Goal: Information Seeking & Learning: Check status

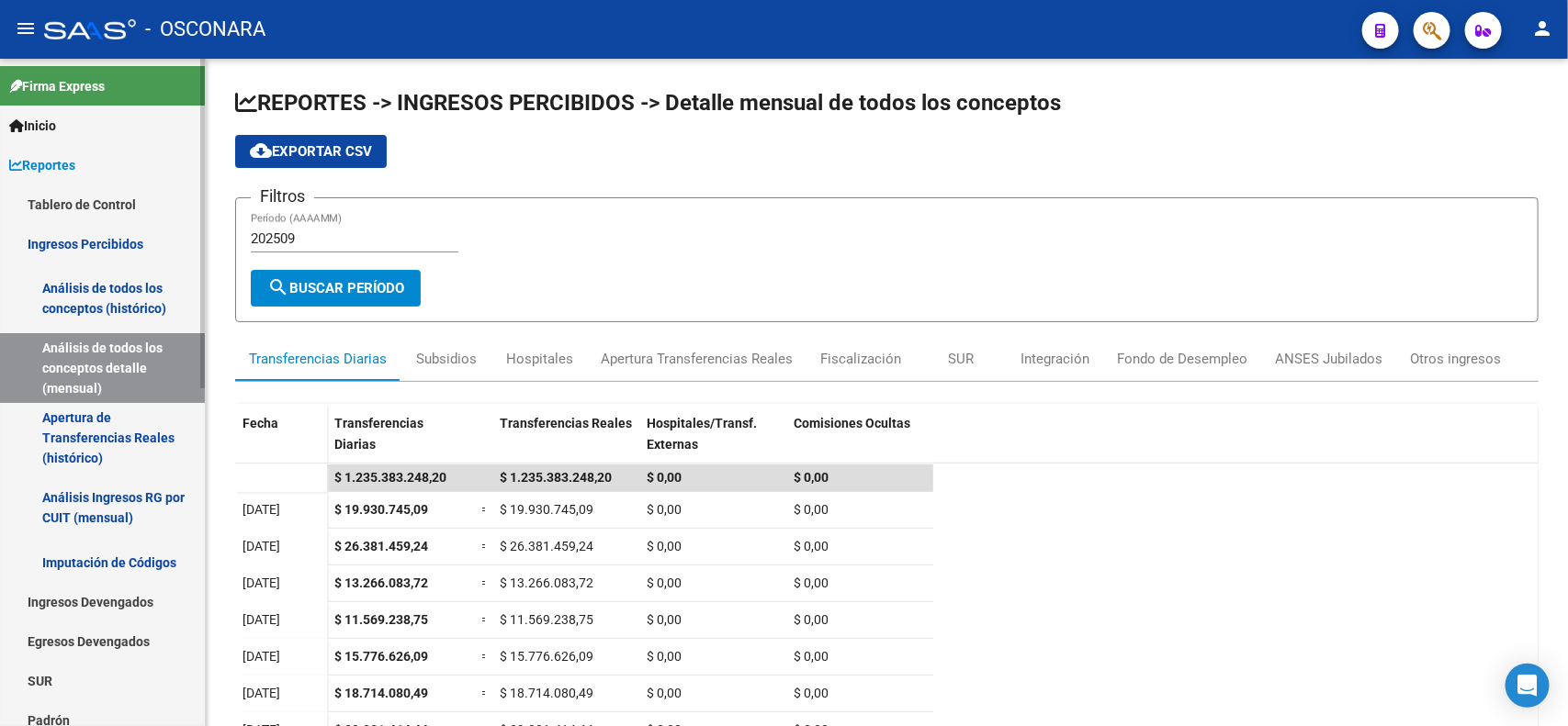
click at [102, 299] on link "Análisis de todos los conceptos (histórico)" at bounding box center [102, 298] width 205 height 70
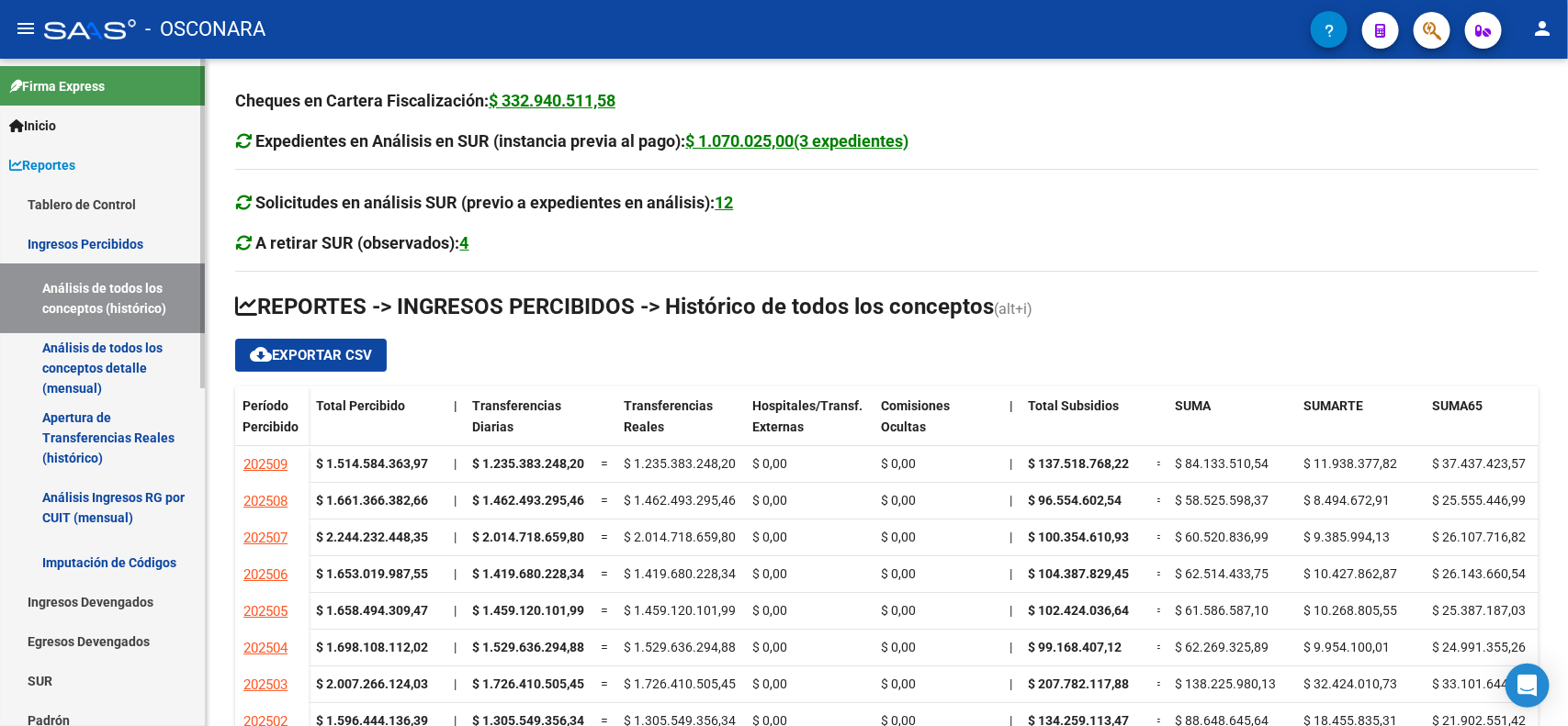
click at [119, 240] on link "Ingresos Percibidos" at bounding box center [102, 243] width 205 height 40
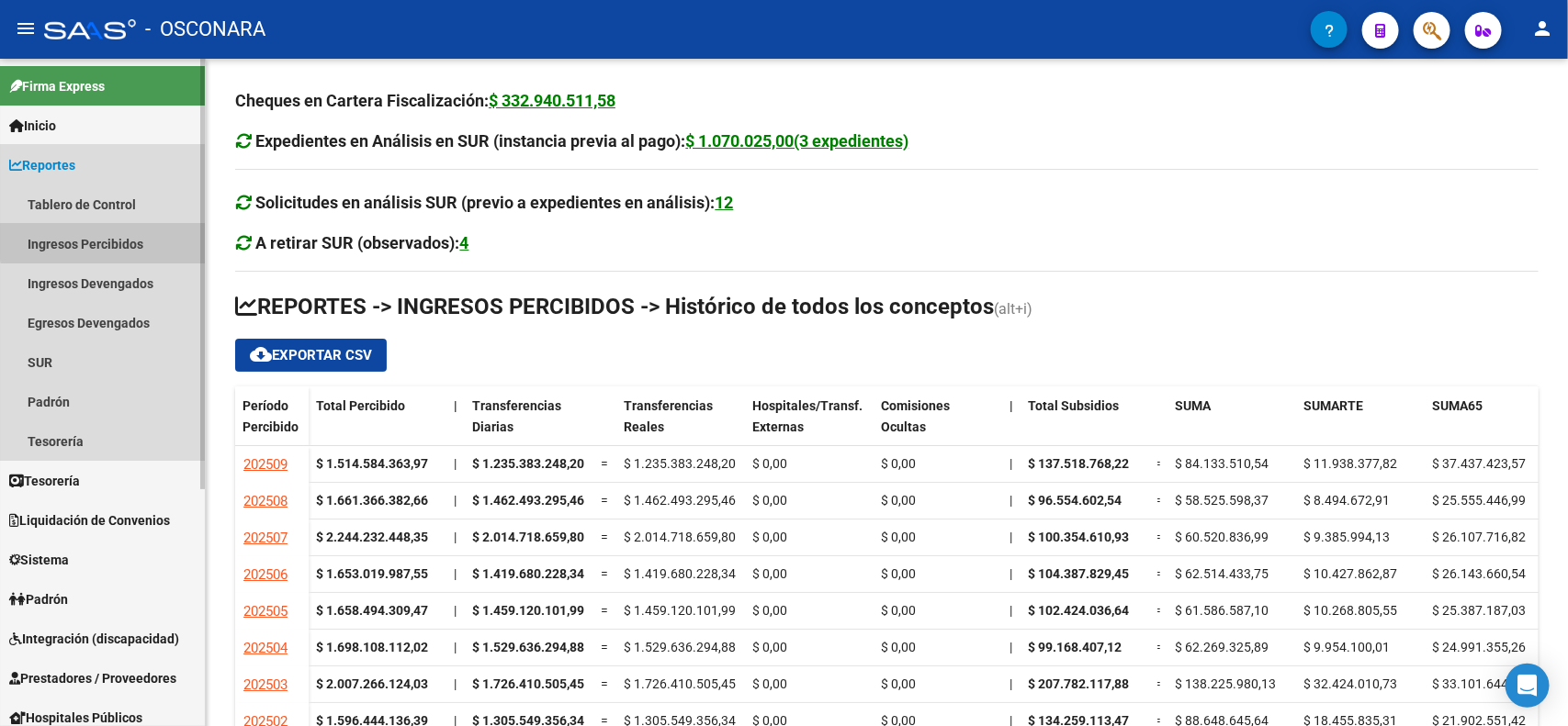
click at [119, 240] on link "Ingresos Percibidos" at bounding box center [102, 243] width 205 height 40
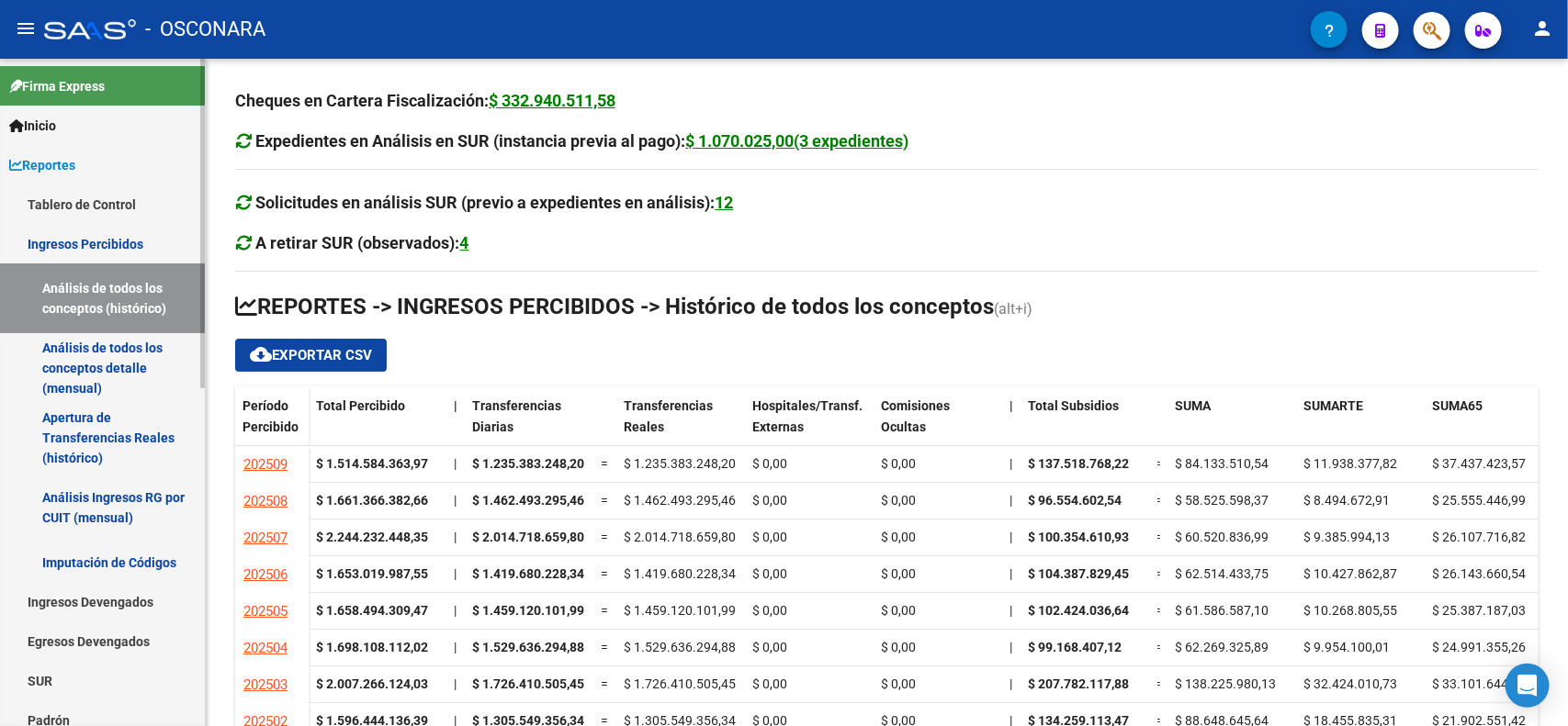
click at [113, 245] on link "Ingresos Percibidos" at bounding box center [102, 243] width 205 height 40
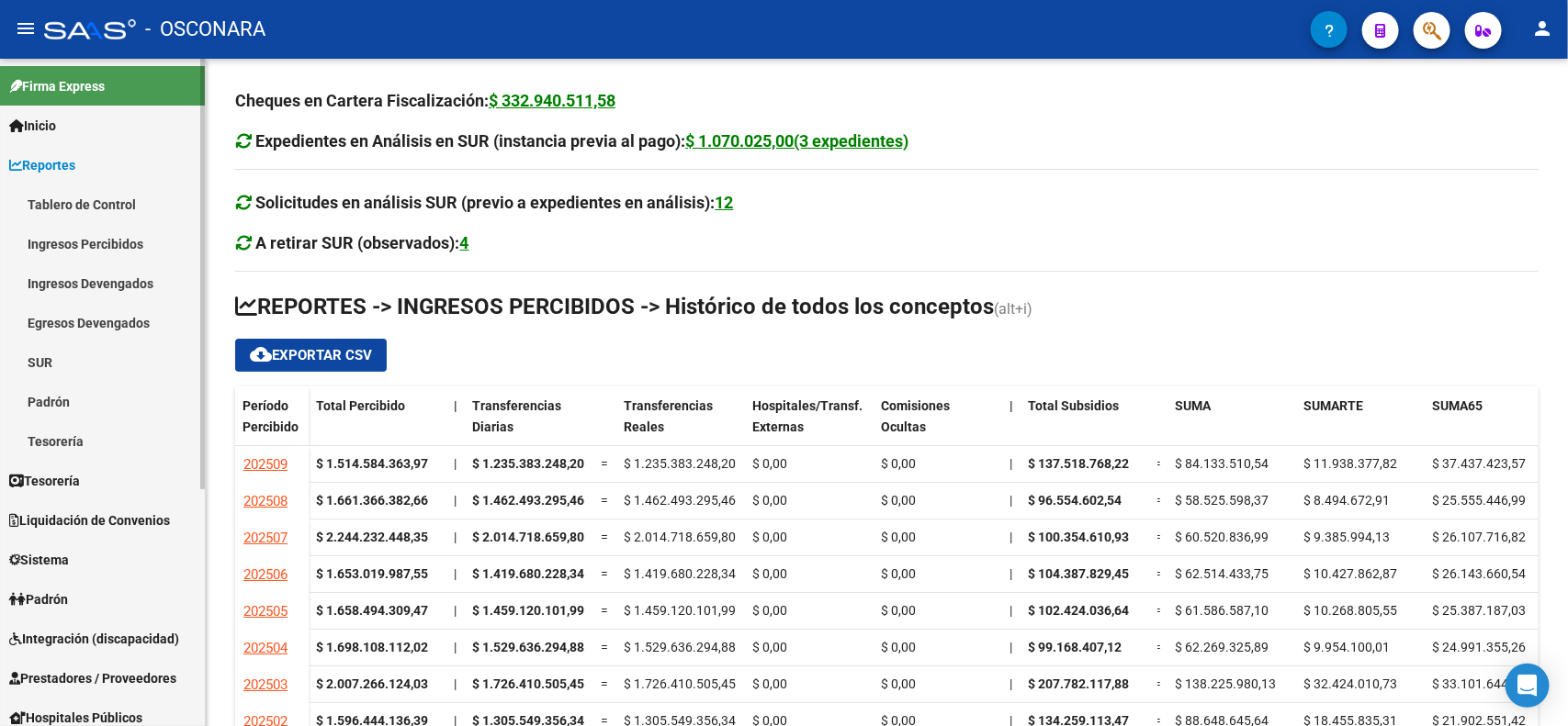
click at [103, 238] on link "Ingresos Percibidos" at bounding box center [102, 243] width 205 height 40
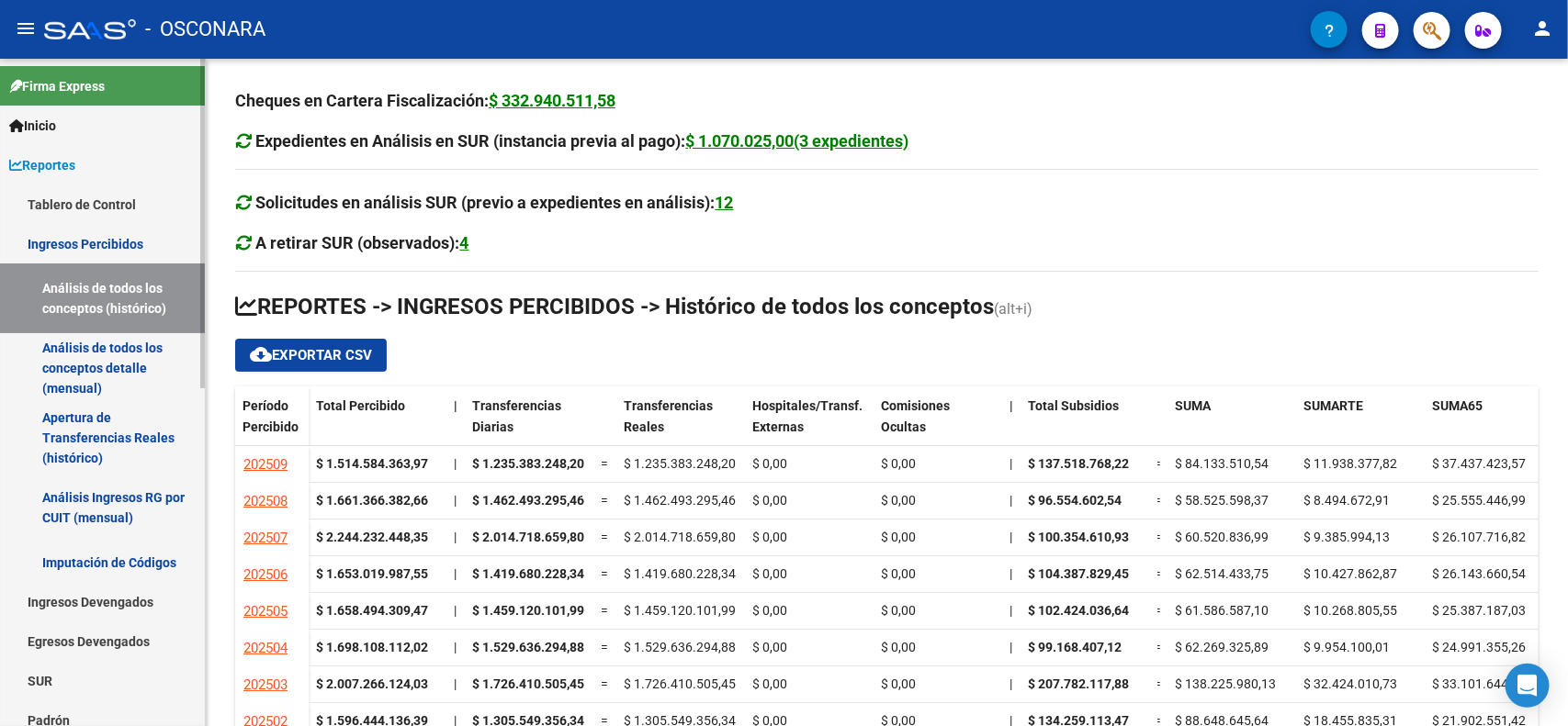
click at [116, 309] on link "Análisis de todos los conceptos (histórico)" at bounding box center [102, 298] width 205 height 70
click at [121, 352] on link "Análisis de todos los conceptos detalle (mensual)" at bounding box center [102, 367] width 205 height 70
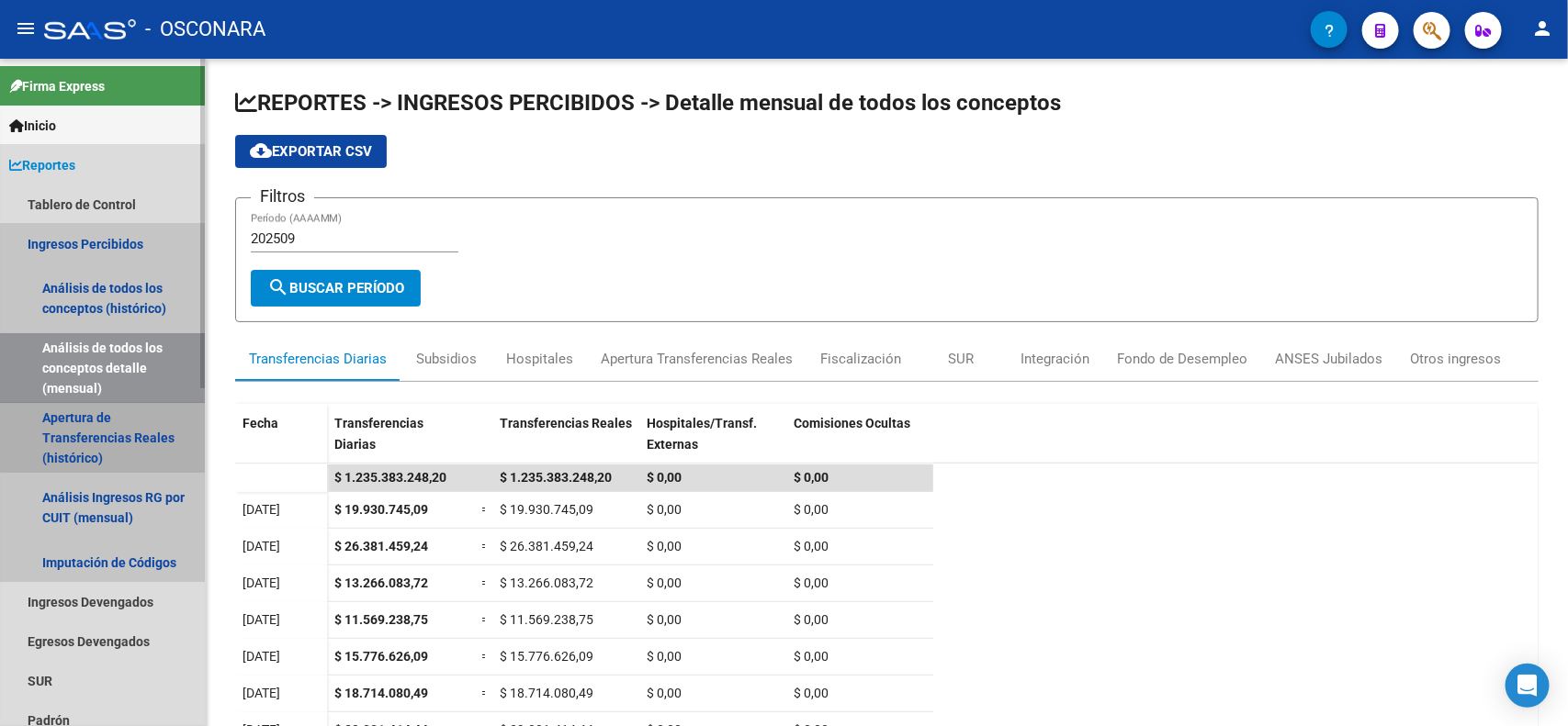
click at [126, 429] on link "Apertura de Transferencias Reales (histórico)" at bounding box center [102, 438] width 205 height 70
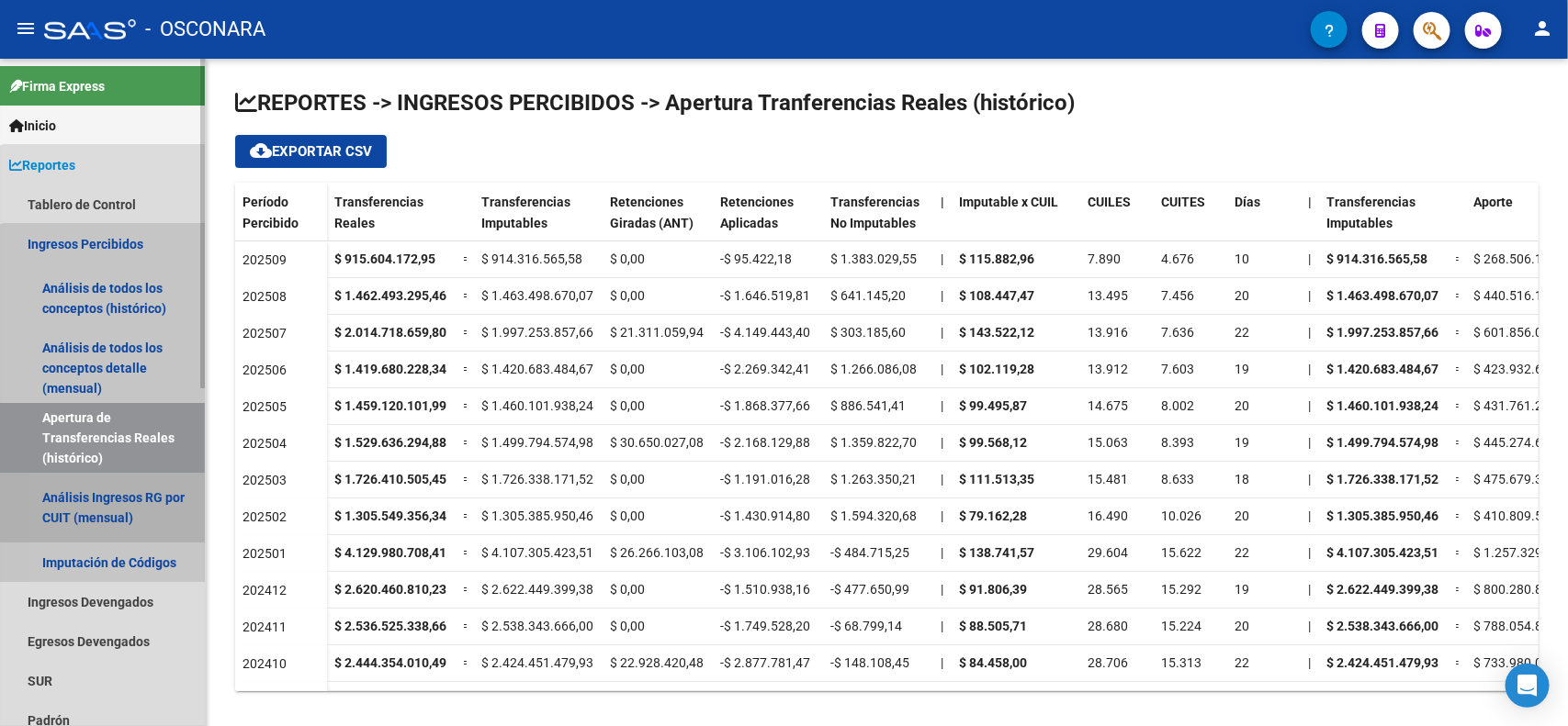
click at [117, 524] on link "Análisis Ingresos RG por CUIT (mensual)" at bounding box center [102, 508] width 205 height 70
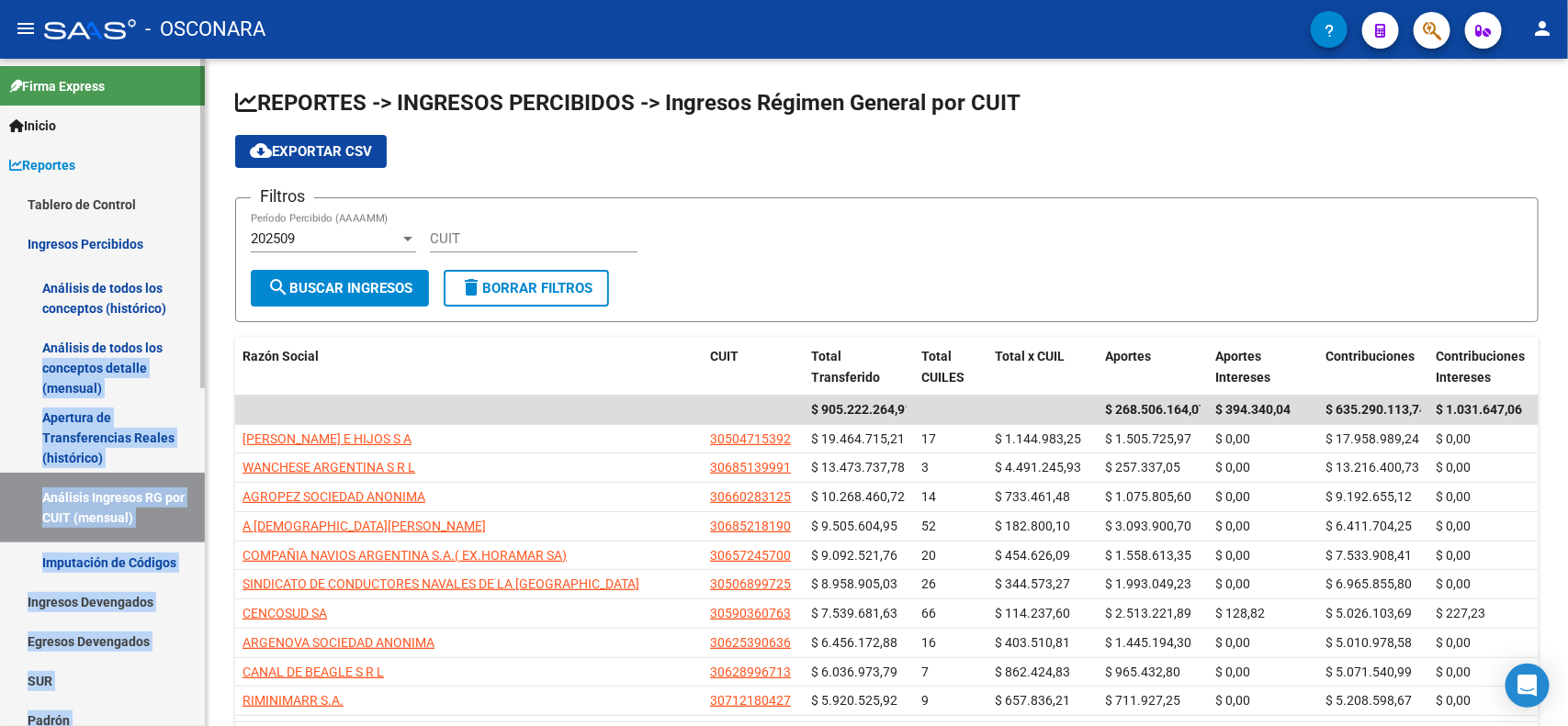
drag, startPoint x: 205, startPoint y: 347, endPoint x: 203, endPoint y: 361, distance: 14.1
click at [203, 361] on mat-sidenav "Firma Express Inicio Calendario SSS Instructivos Contacto OS Reportes Tablero d…" at bounding box center [102, 392] width 206 height 667
click at [203, 361] on div at bounding box center [202, 223] width 5 height 330
click at [189, 363] on link "Análisis de todos los conceptos detalle (mensual)" at bounding box center [102, 367] width 205 height 70
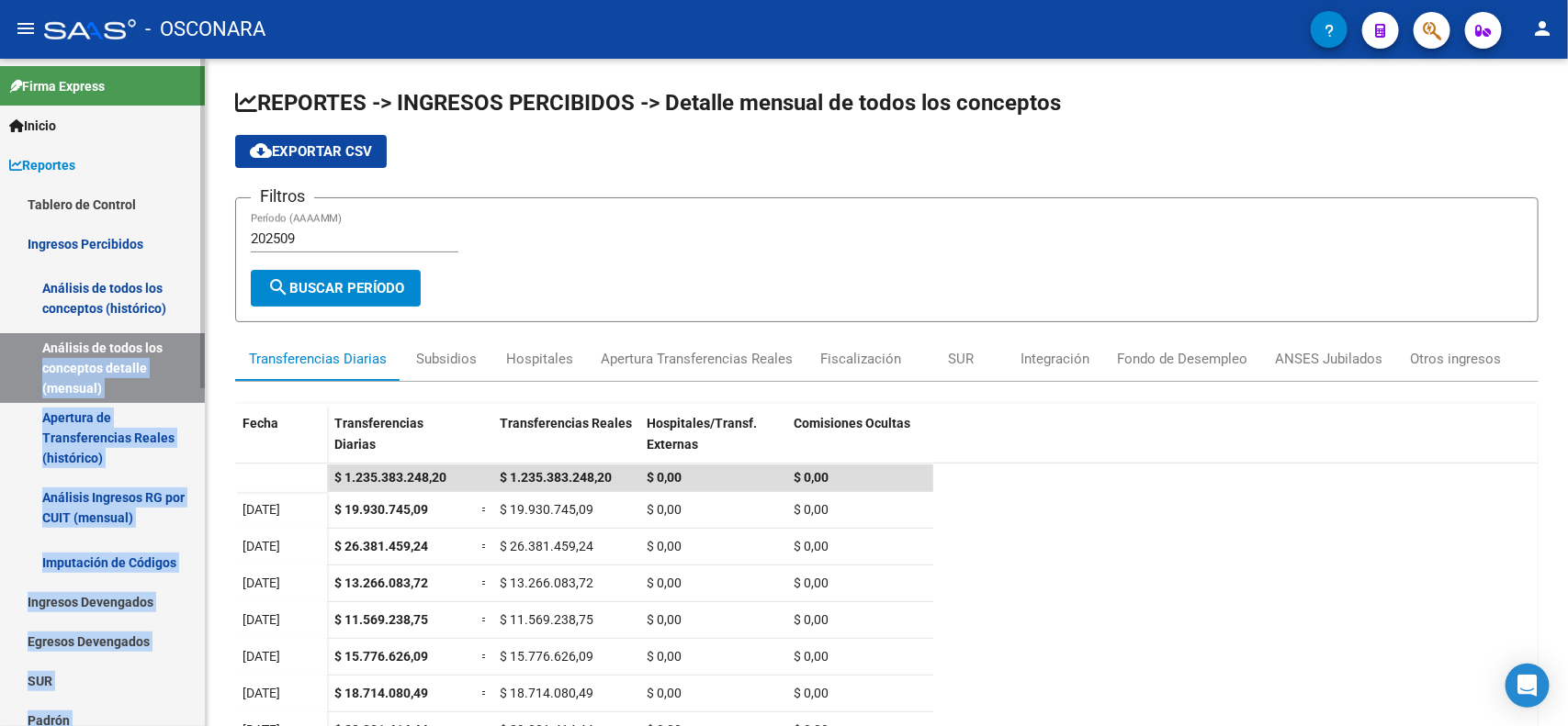
click at [189, 363] on link "Análisis de todos los conceptos detalle (mensual)" at bounding box center [102, 367] width 205 height 70
click at [75, 159] on span "Reportes" at bounding box center [42, 165] width 67 height 20
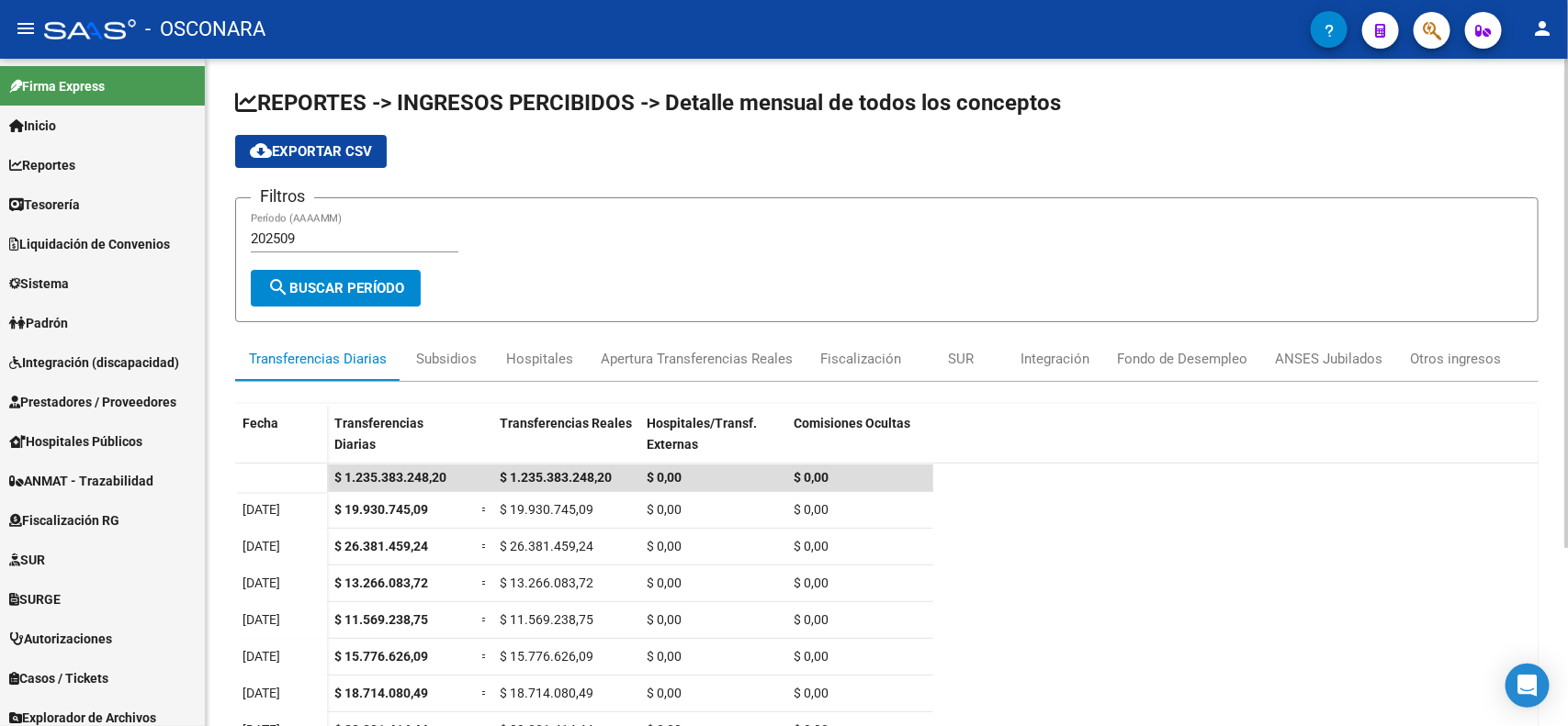
click at [667, 143] on div "cloud_download Exportar CSV" at bounding box center [886, 151] width 1303 height 33
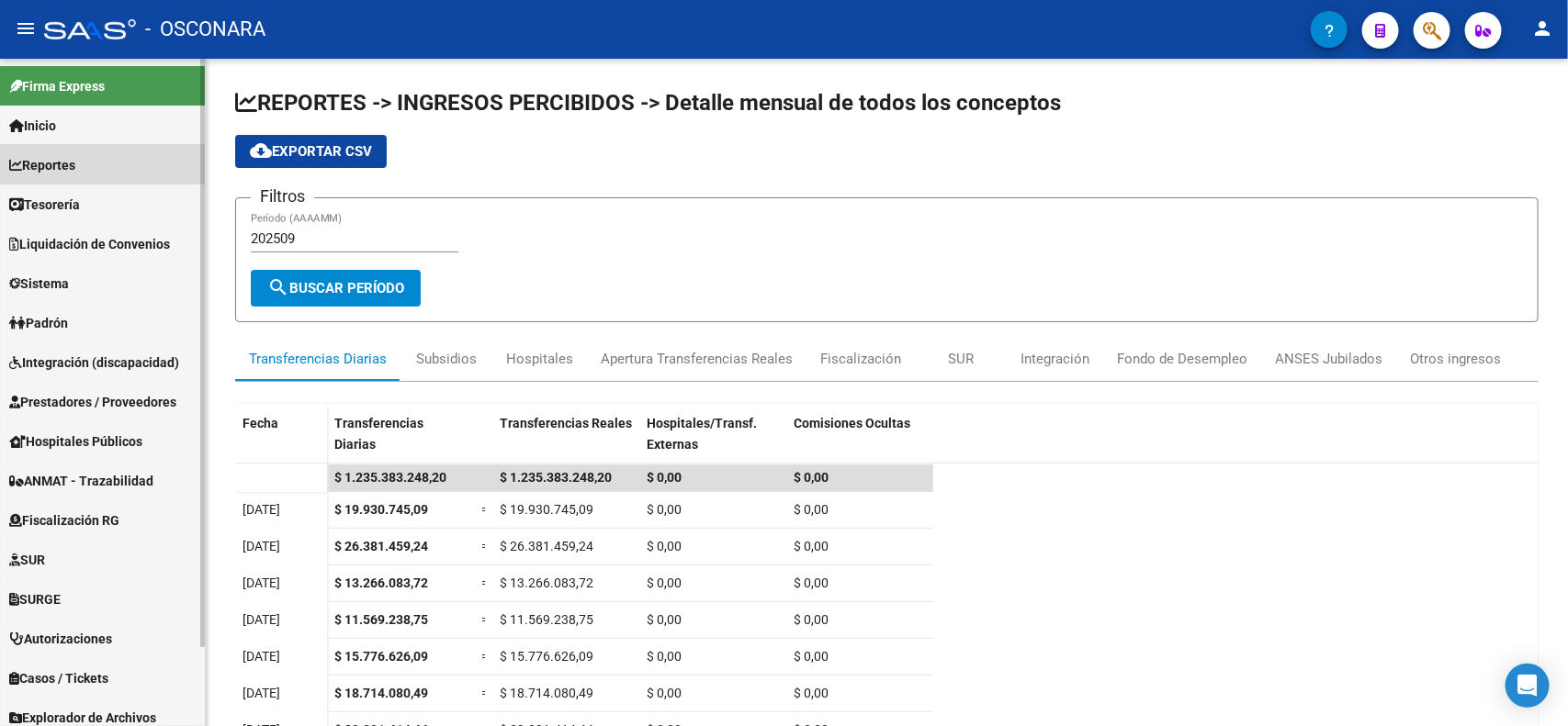
click at [138, 166] on link "Reportes" at bounding box center [102, 165] width 205 height 40
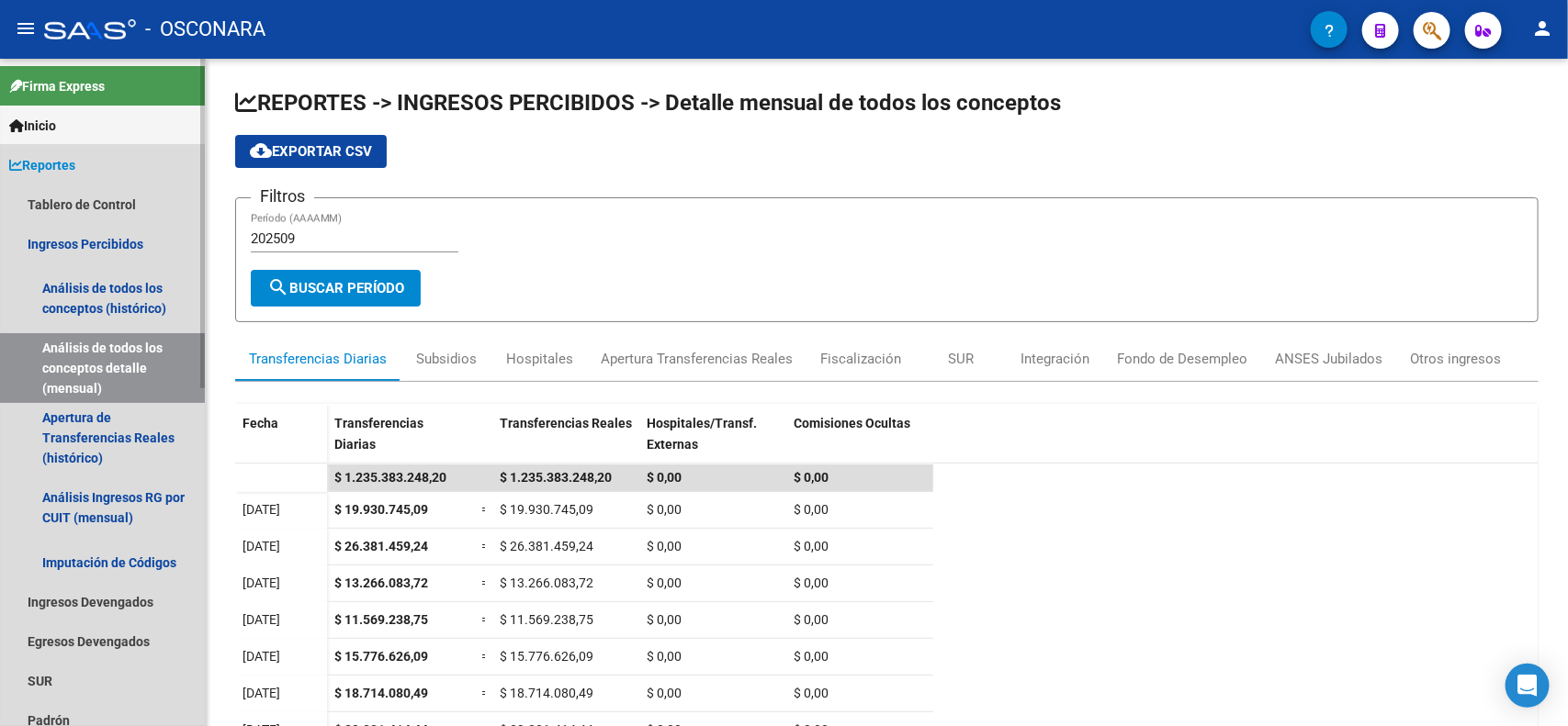
click at [138, 166] on link "Reportes" at bounding box center [102, 165] width 205 height 40
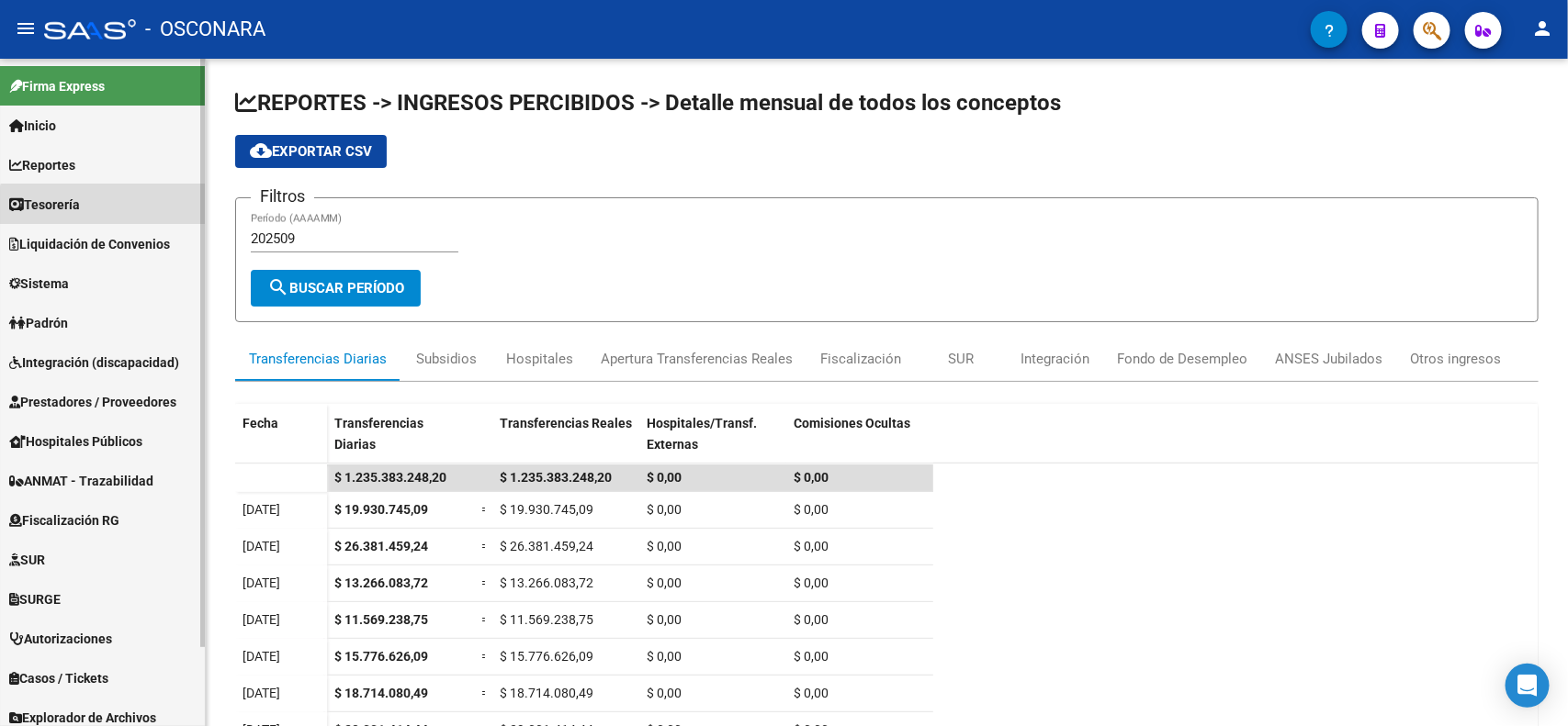
click at [131, 217] on link "Tesorería" at bounding box center [102, 205] width 205 height 40
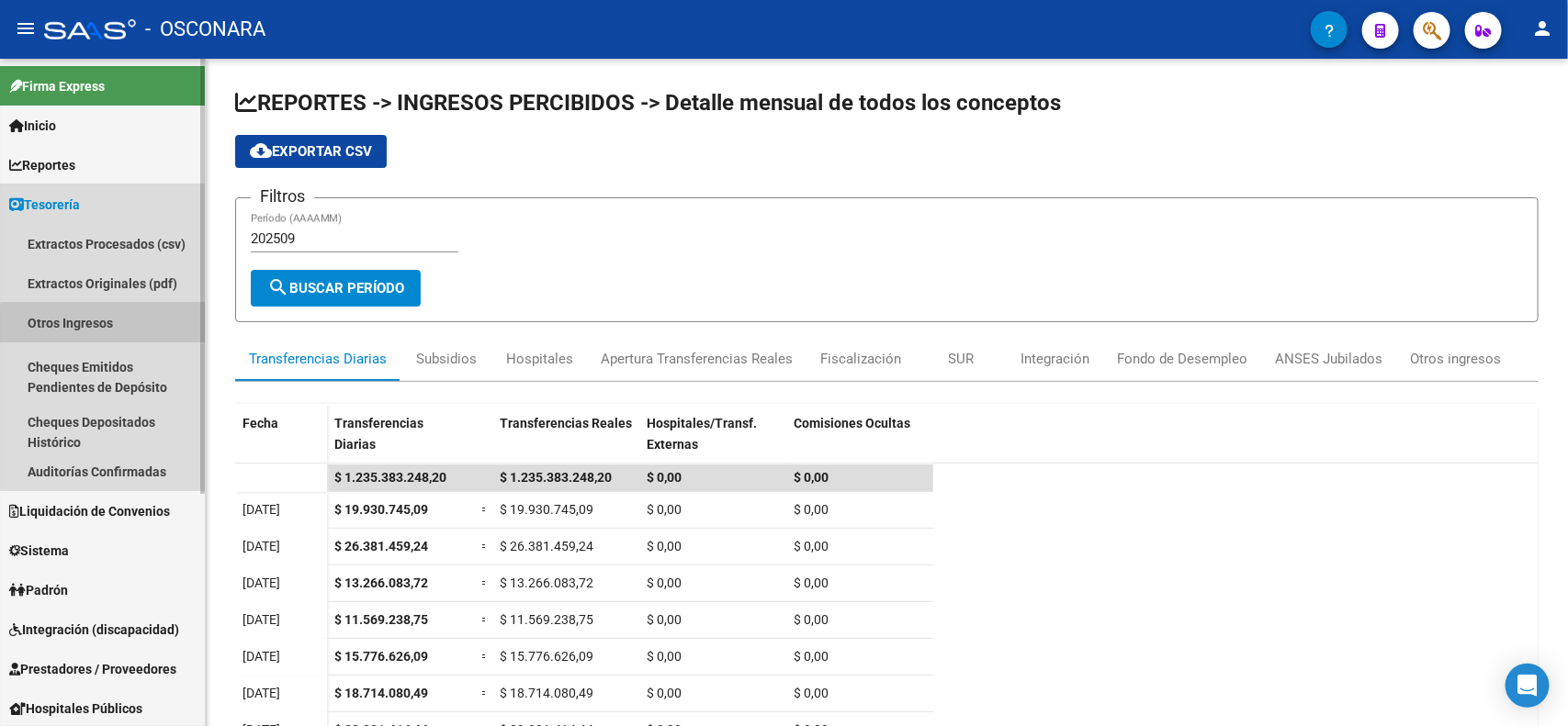
click at [148, 333] on link "Otros Ingresos" at bounding box center [102, 323] width 205 height 40
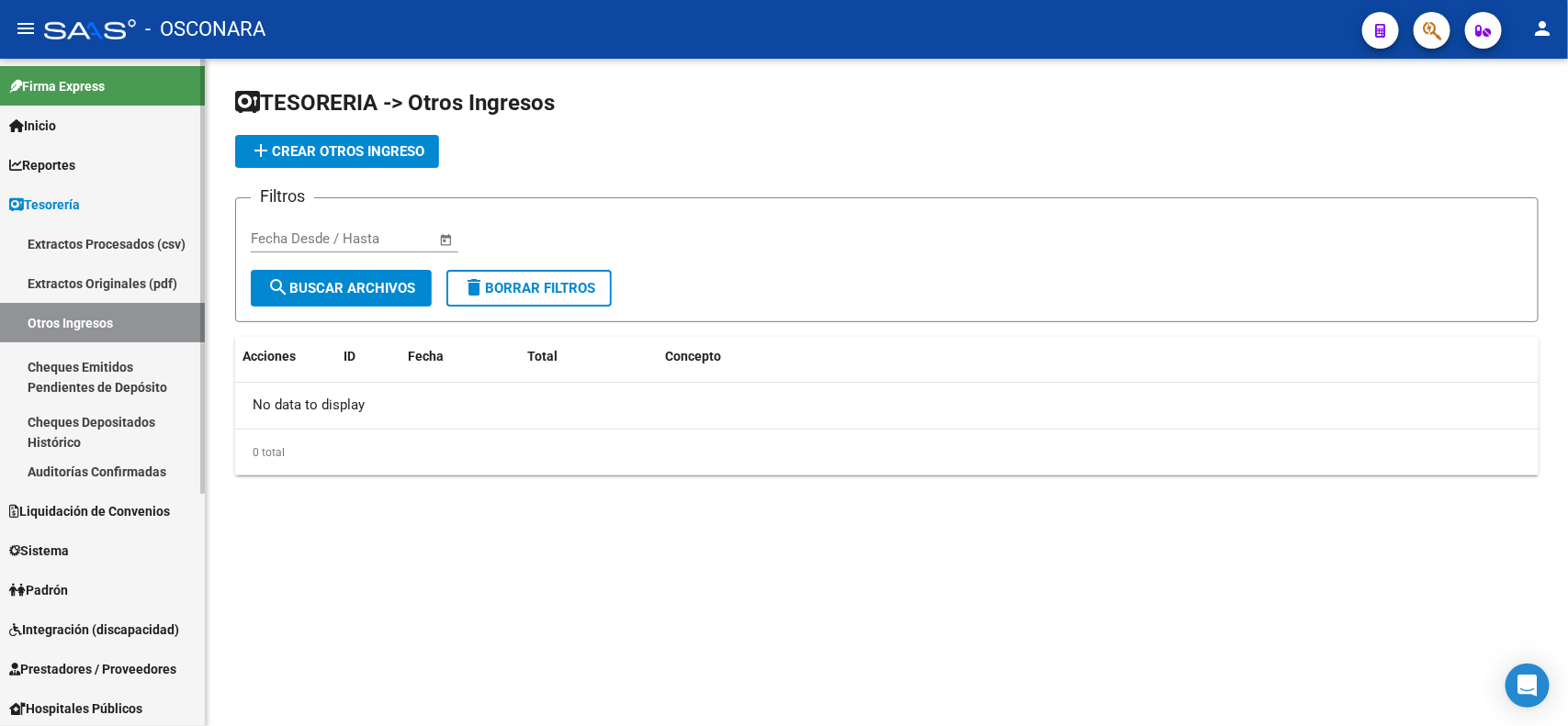
click at [112, 216] on link "Tesorería" at bounding box center [102, 205] width 205 height 40
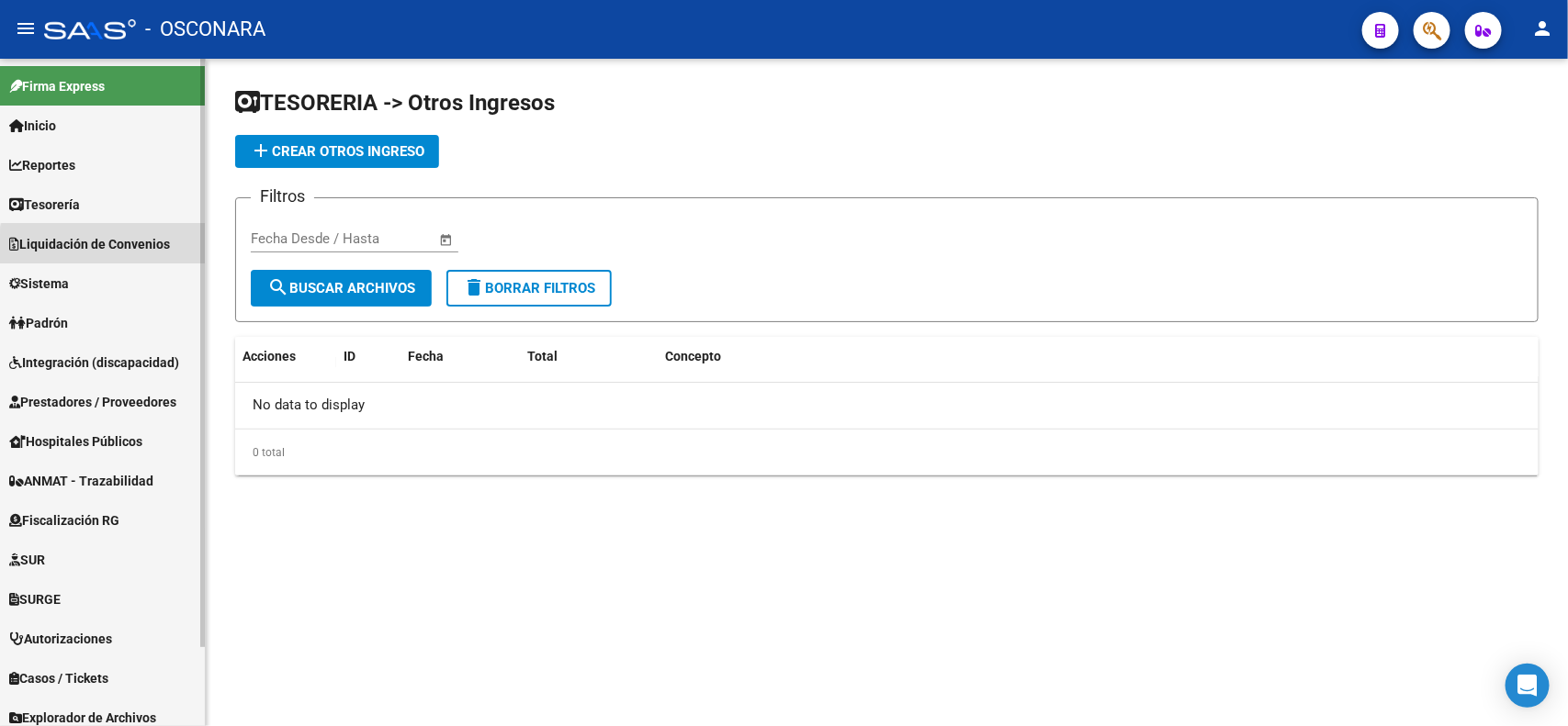
click at [150, 249] on span "Liquidación de Convenios" at bounding box center [89, 244] width 161 height 20
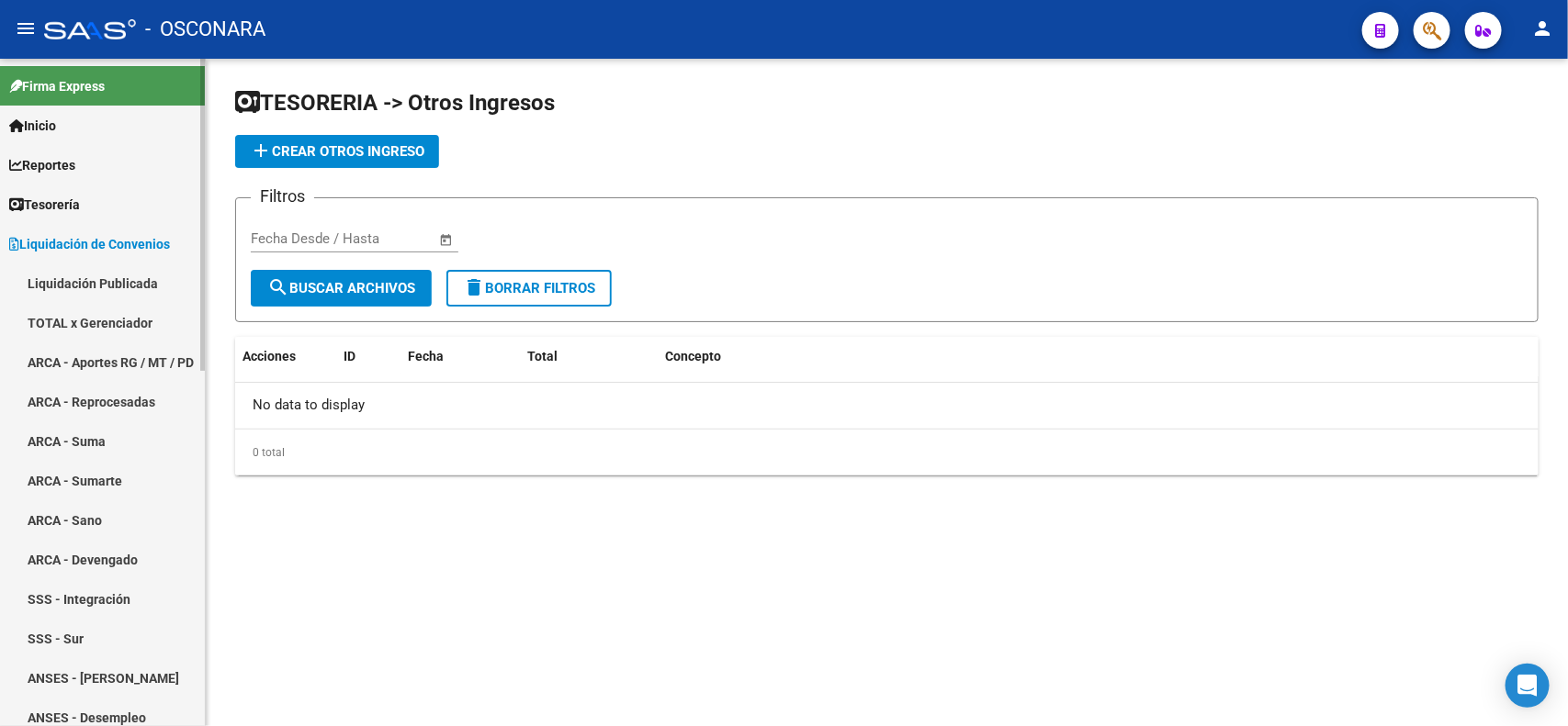
click at [148, 283] on link "Liquidación Publicada" at bounding box center [102, 283] width 205 height 40
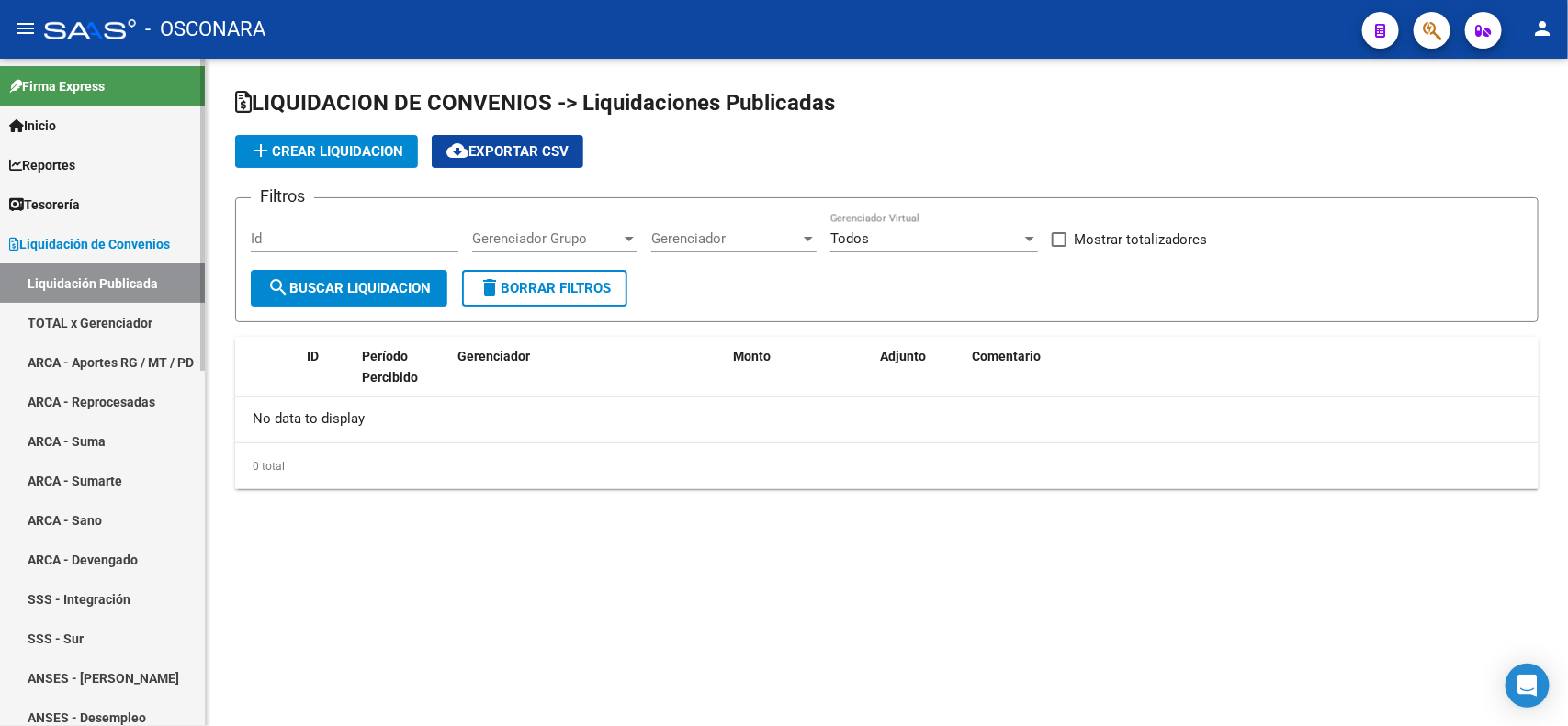
checkbox input "true"
click at [143, 319] on link "TOTAL x Gerenciador" at bounding box center [102, 323] width 205 height 40
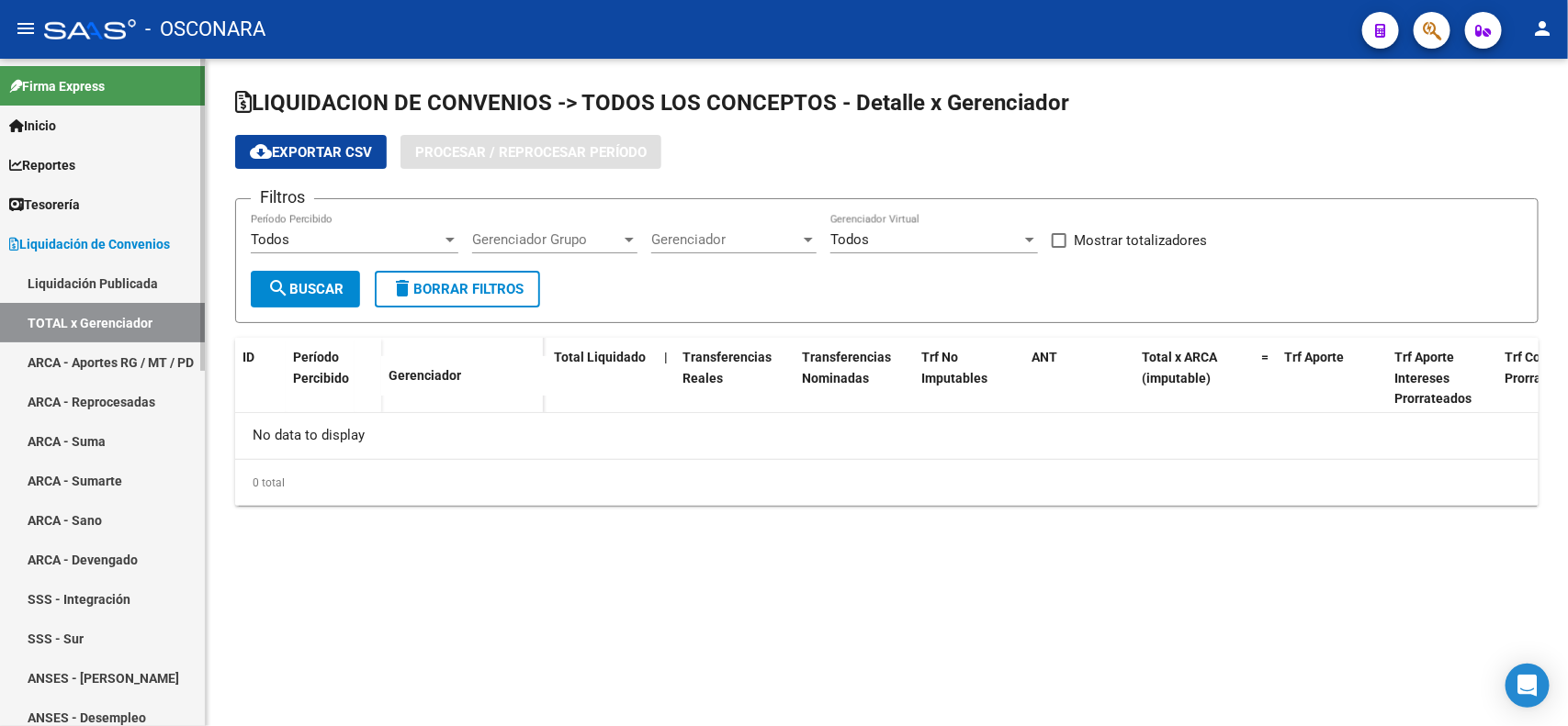
checkbox input "true"
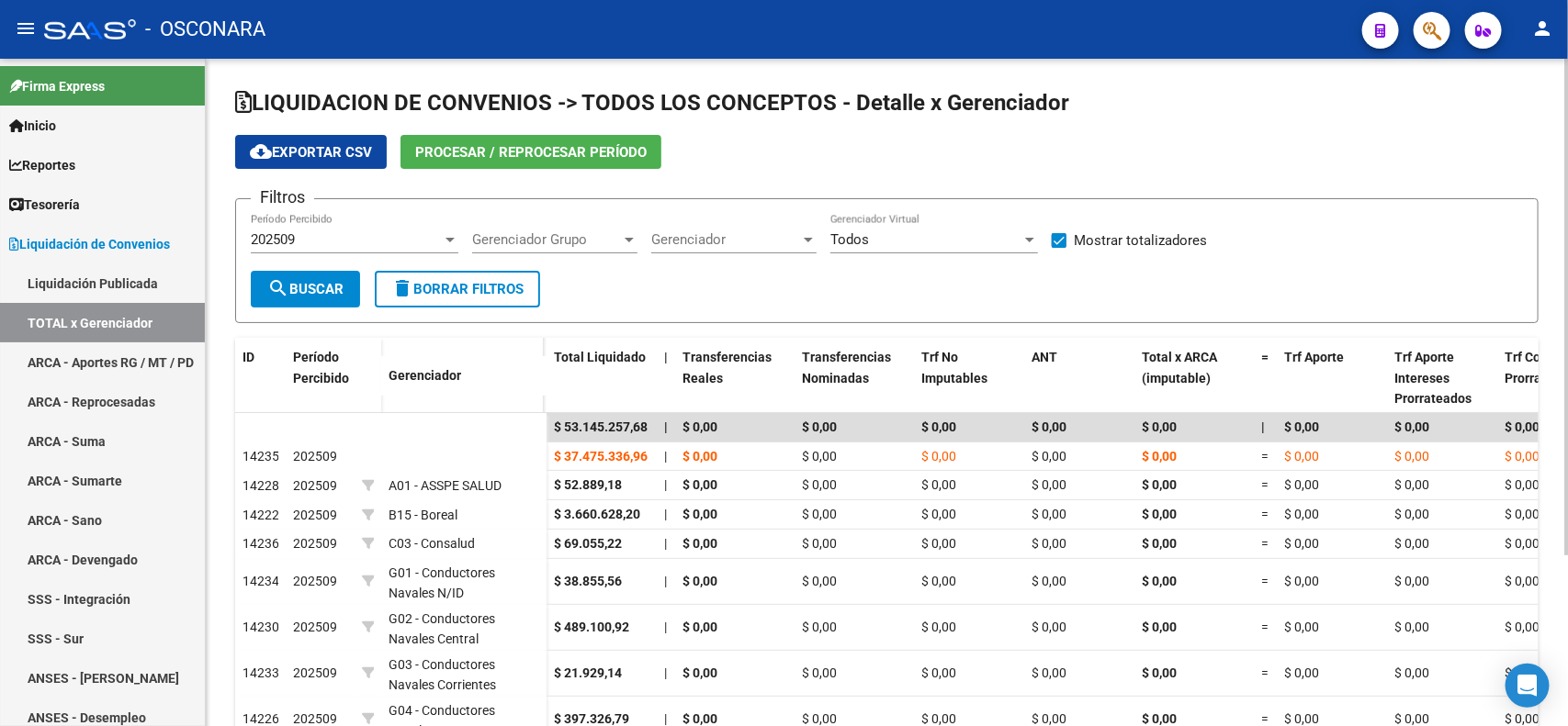
click at [578, 224] on div "Gerenciador Grupo Gerenciador Grupo" at bounding box center [554, 233] width 165 height 40
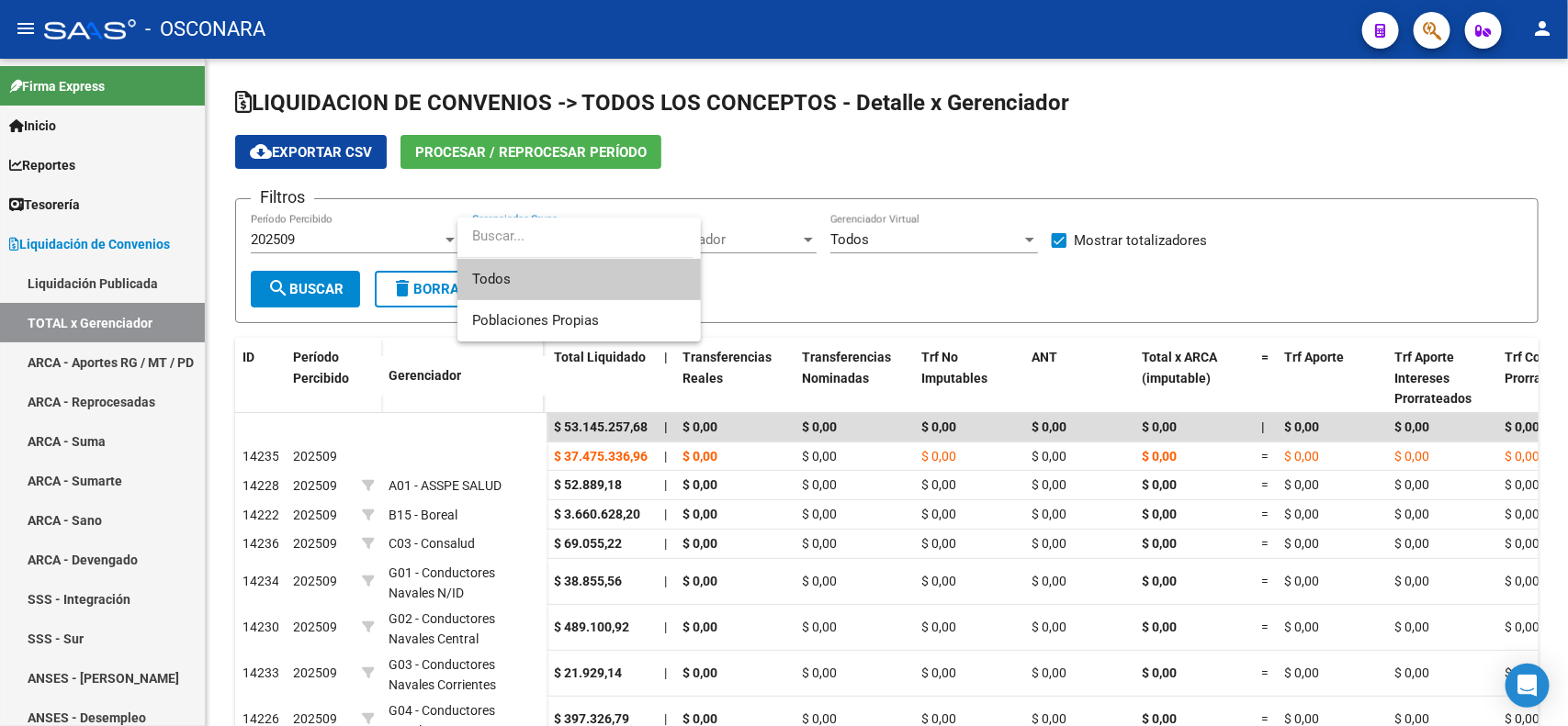
click at [795, 145] on div at bounding box center [784, 363] width 1568 height 726
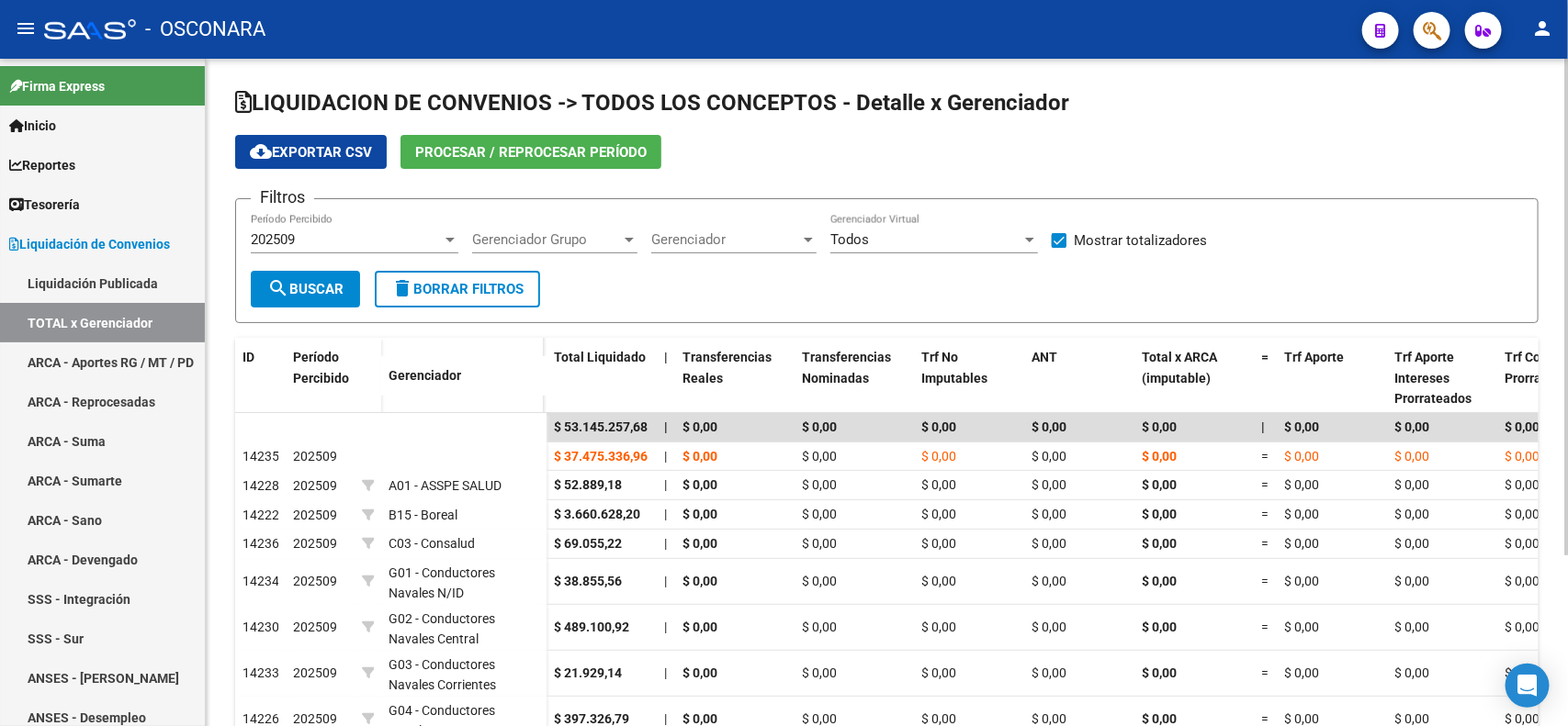
click at [754, 231] on span "Gerenciador" at bounding box center [725, 239] width 149 height 17
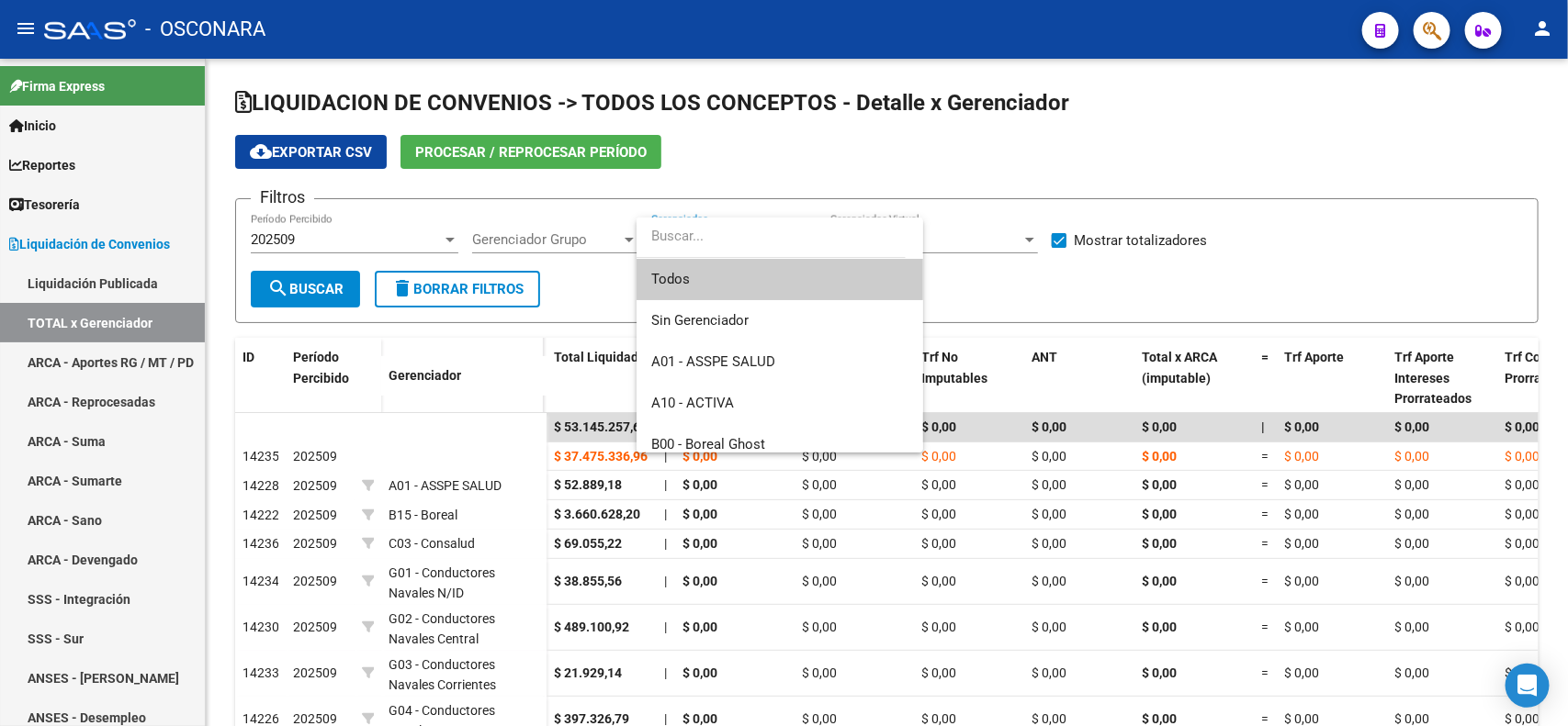
click at [742, 268] on span "Todos" at bounding box center [779, 280] width 257 height 42
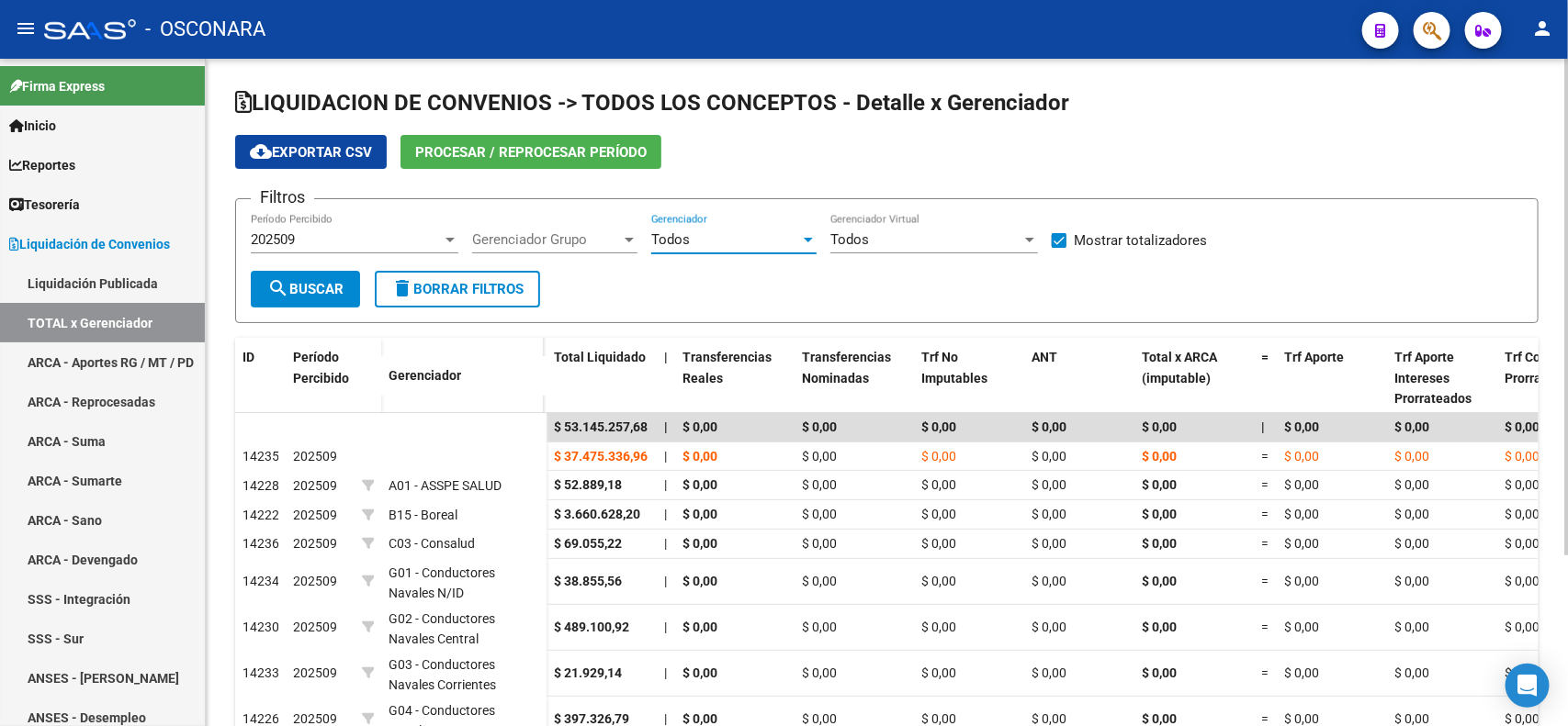
click at [607, 244] on span "Gerenciador Grupo" at bounding box center [547, 239] width 149 height 17
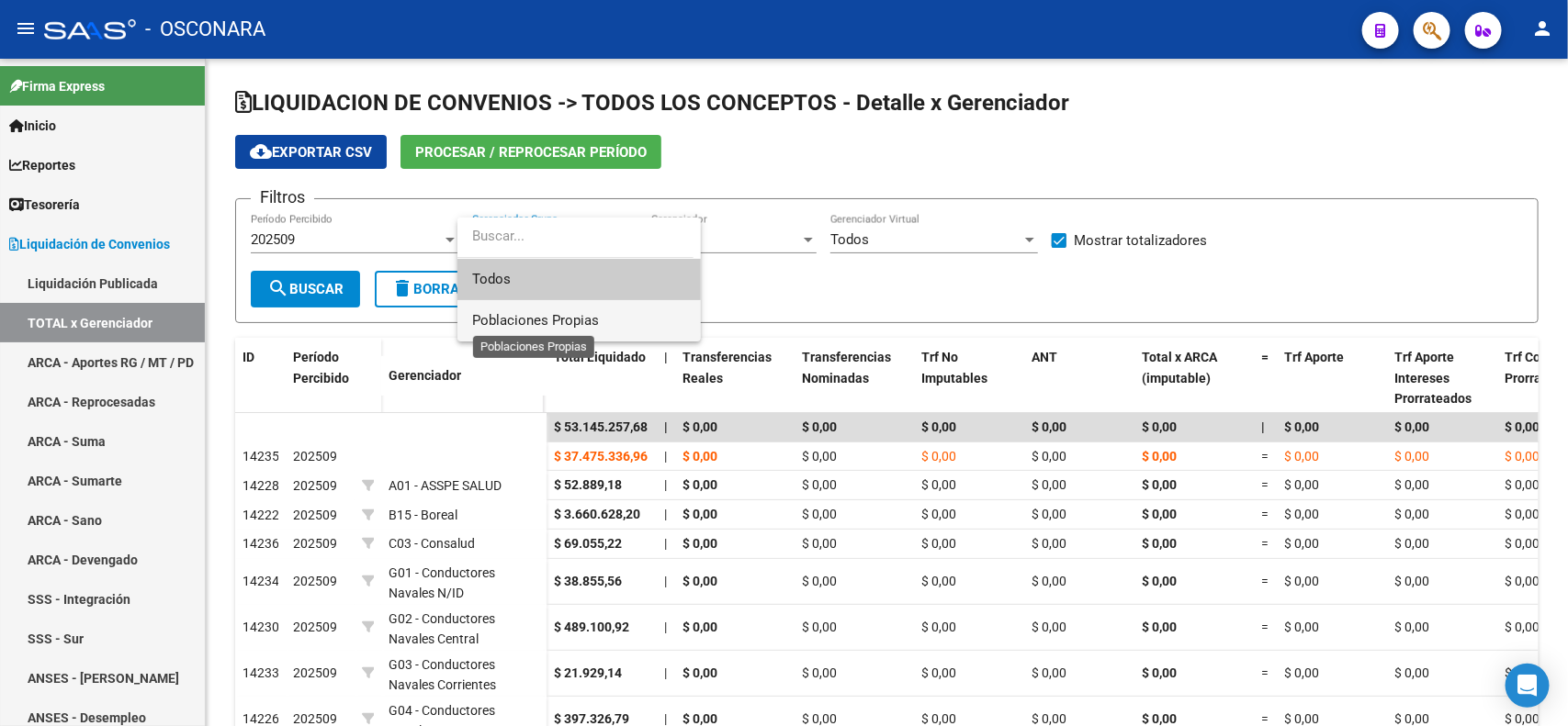
click at [584, 320] on span "Poblaciones Propias" at bounding box center [536, 320] width 127 height 17
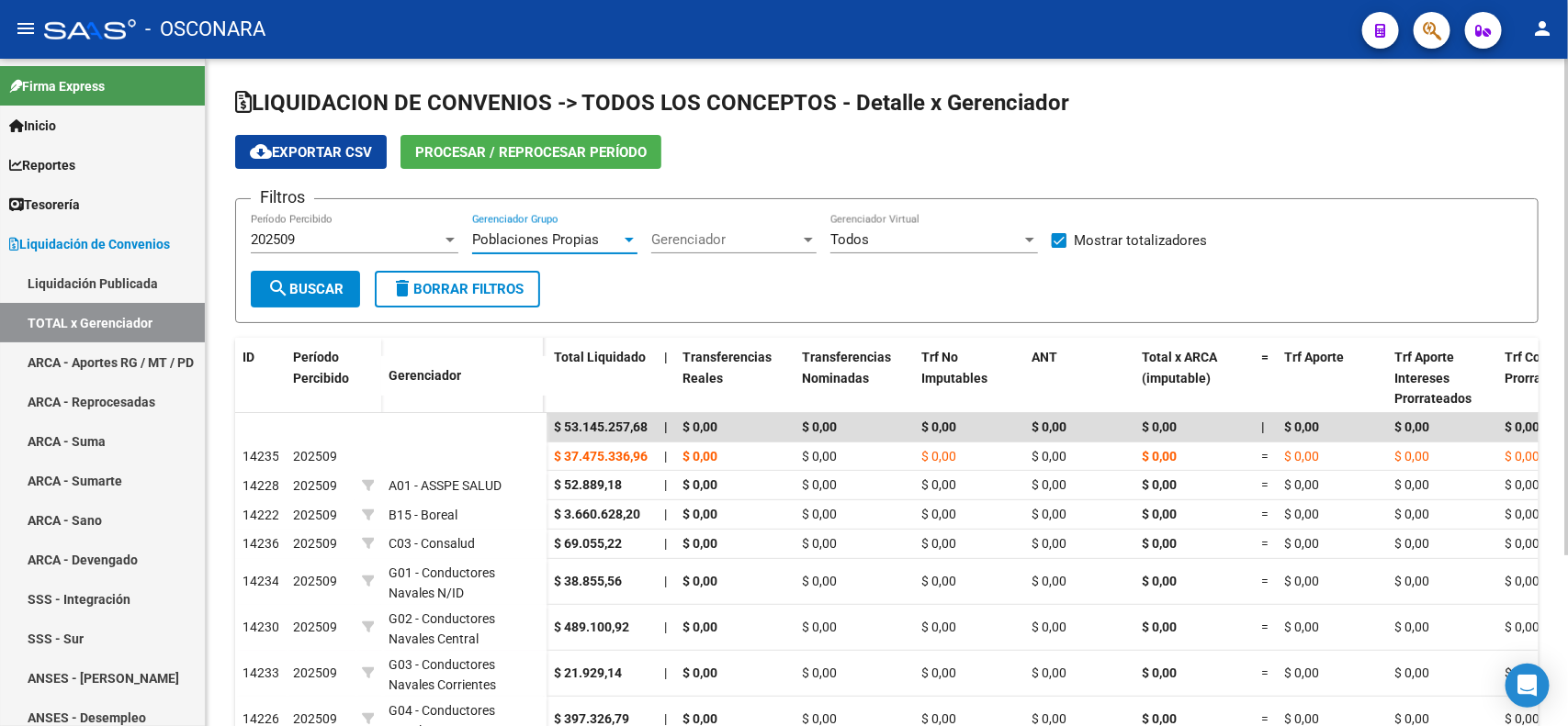
click at [329, 283] on span "search Buscar" at bounding box center [305, 289] width 77 height 17
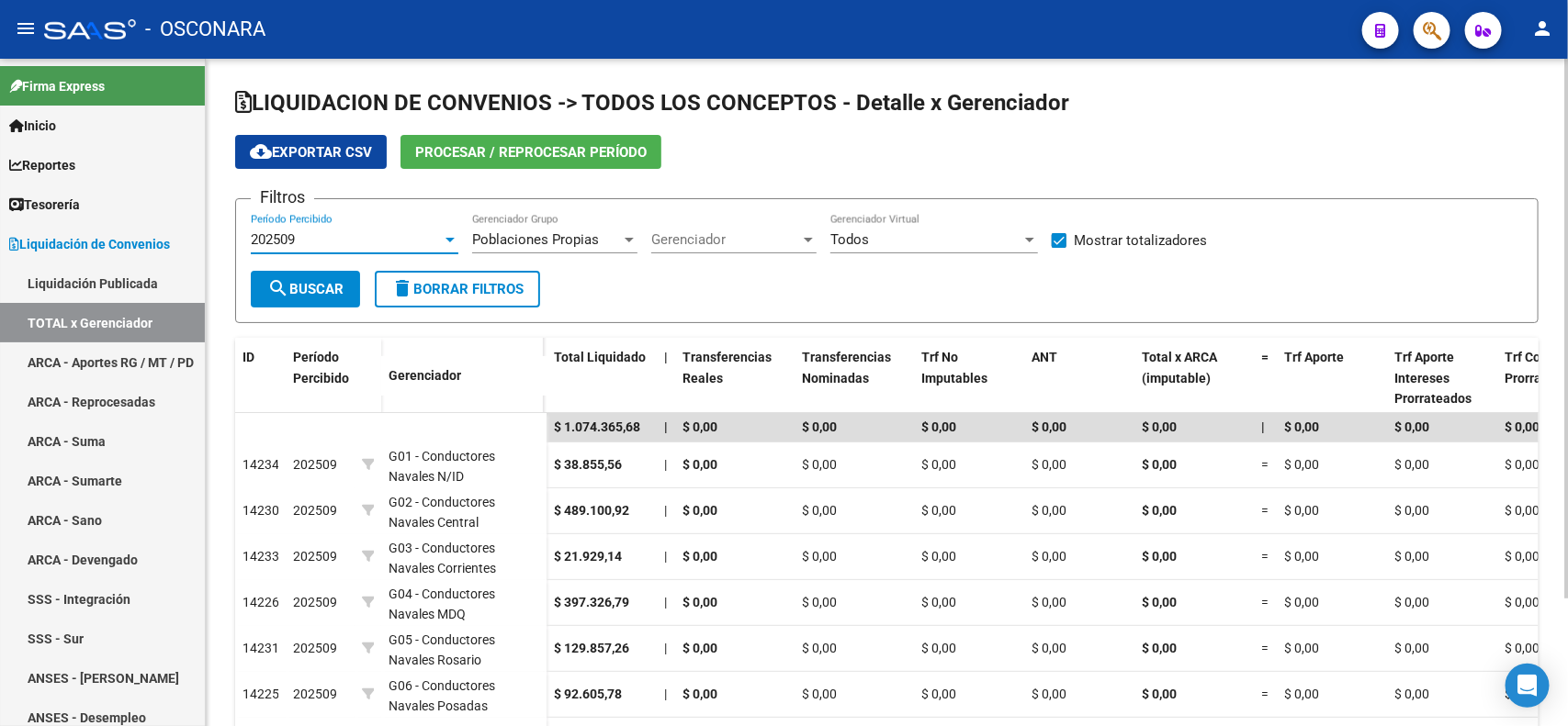
click at [404, 235] on div "202509" at bounding box center [346, 239] width 191 height 17
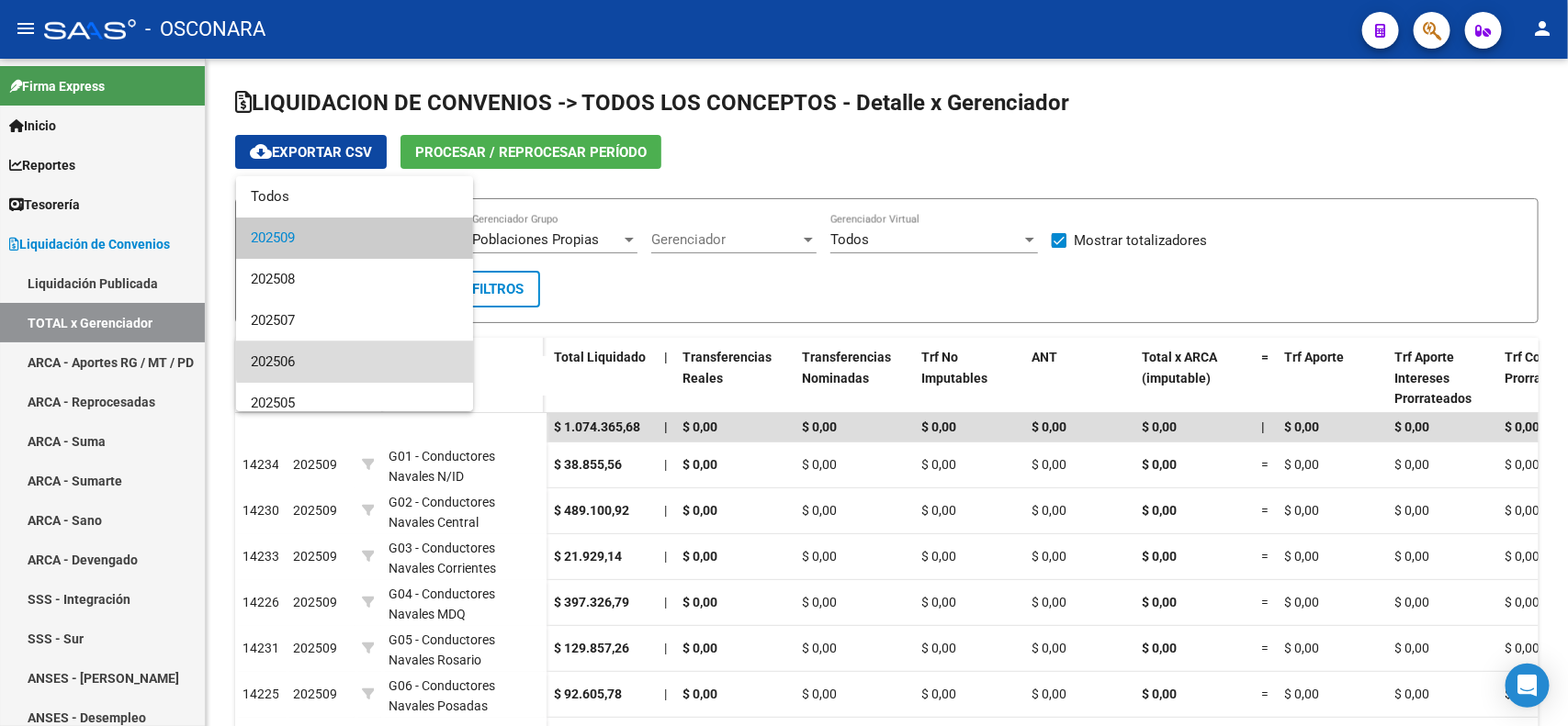
click at [386, 347] on span "202506" at bounding box center [354, 363] width 208 height 42
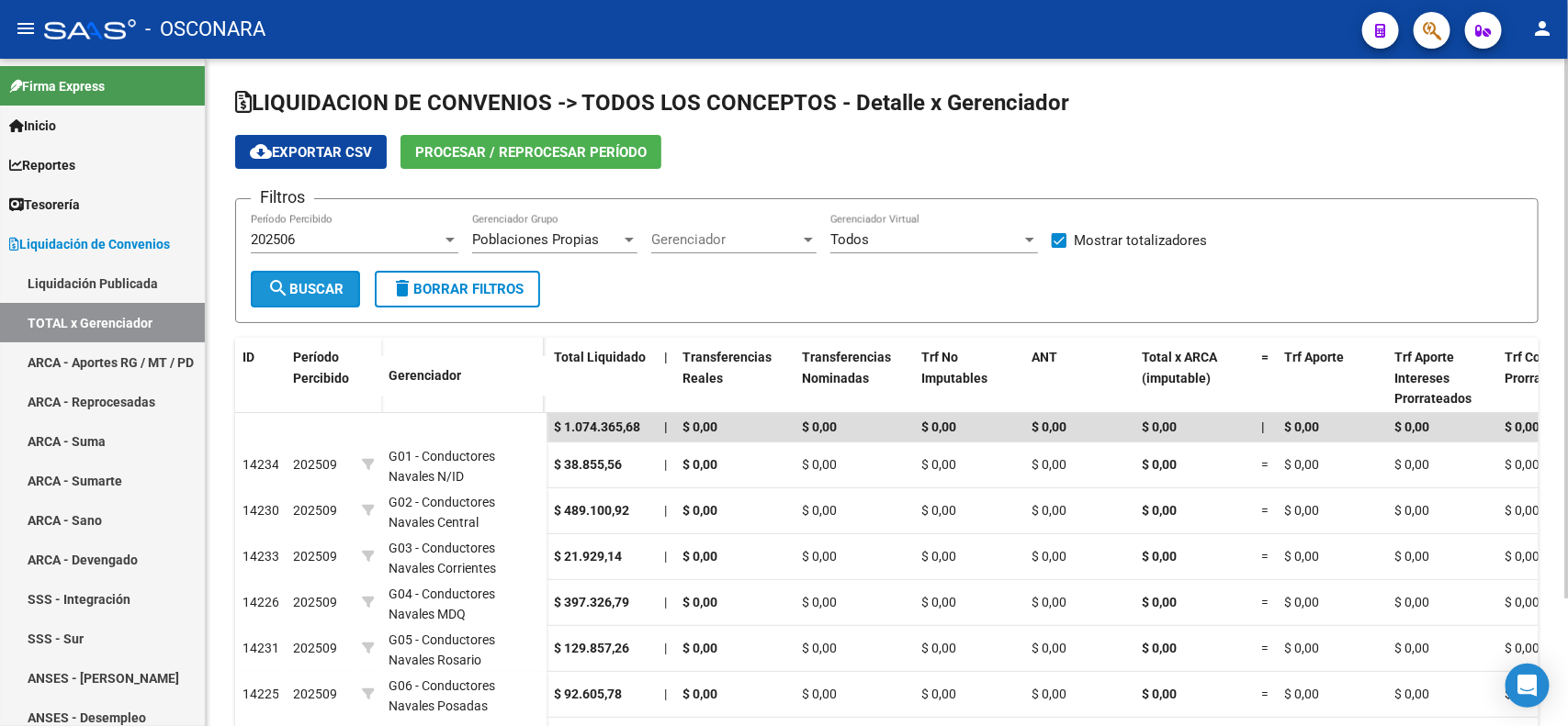
click at [328, 281] on span "search Buscar" at bounding box center [305, 289] width 77 height 17
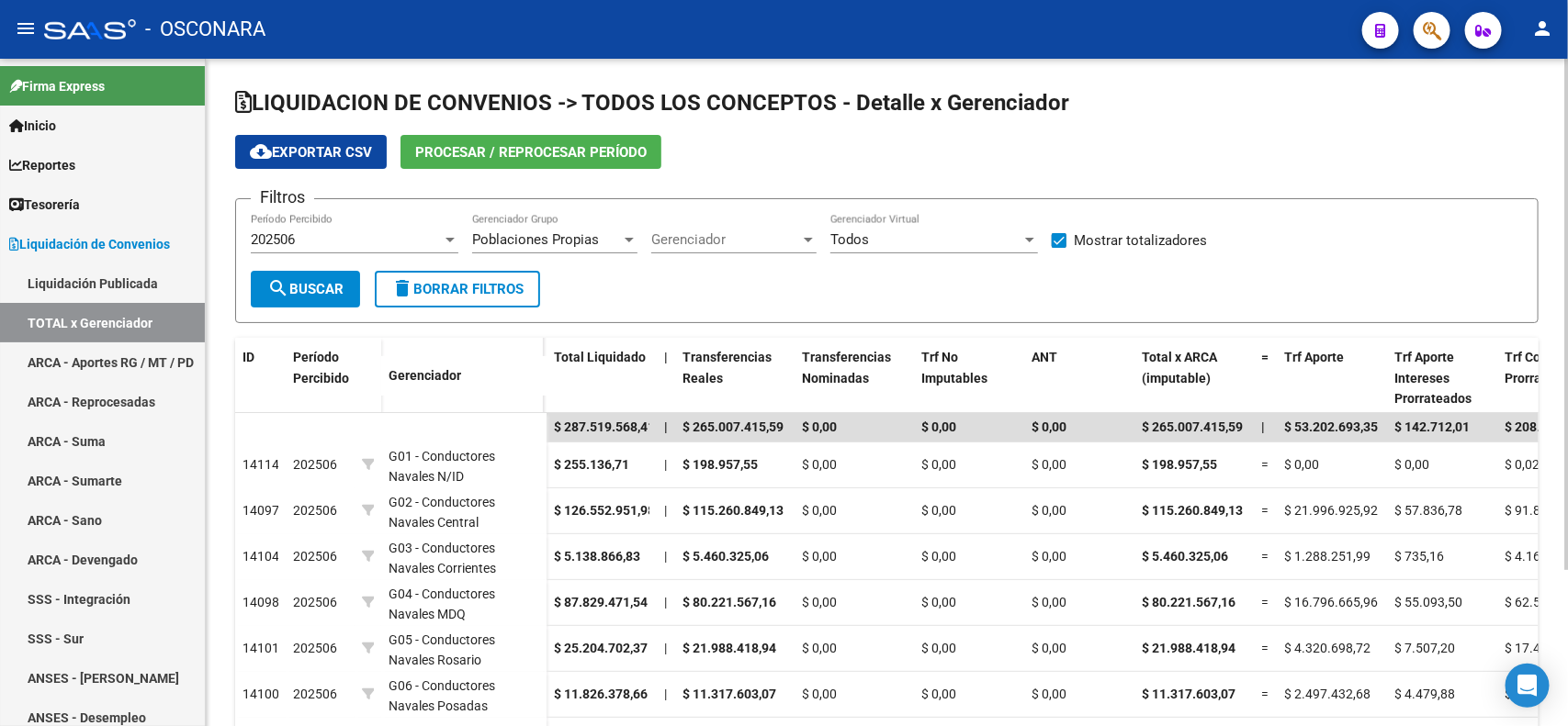
click at [310, 238] on div "202506" at bounding box center [346, 239] width 191 height 17
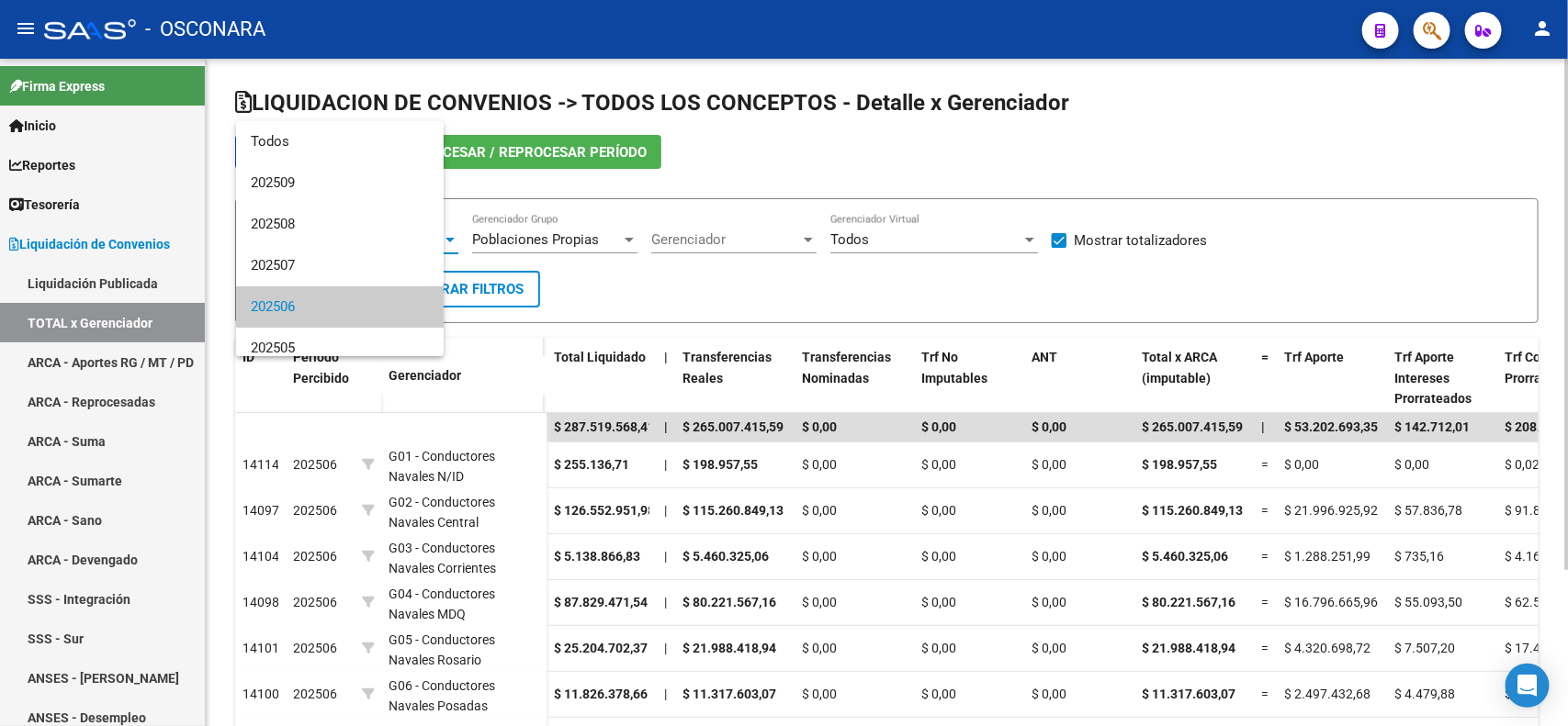
scroll to position [69, 0]
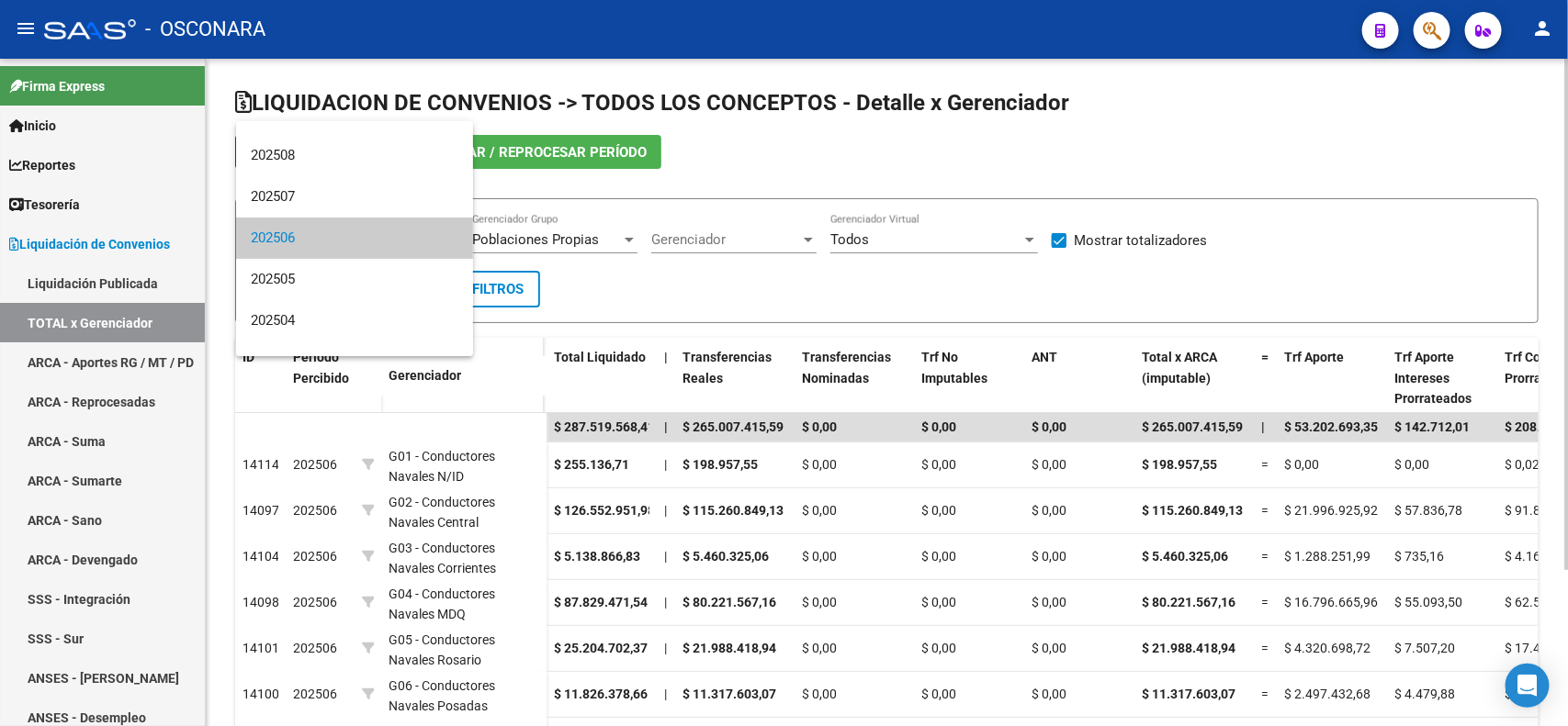
click at [310, 238] on span "202506" at bounding box center [354, 238] width 208 height 42
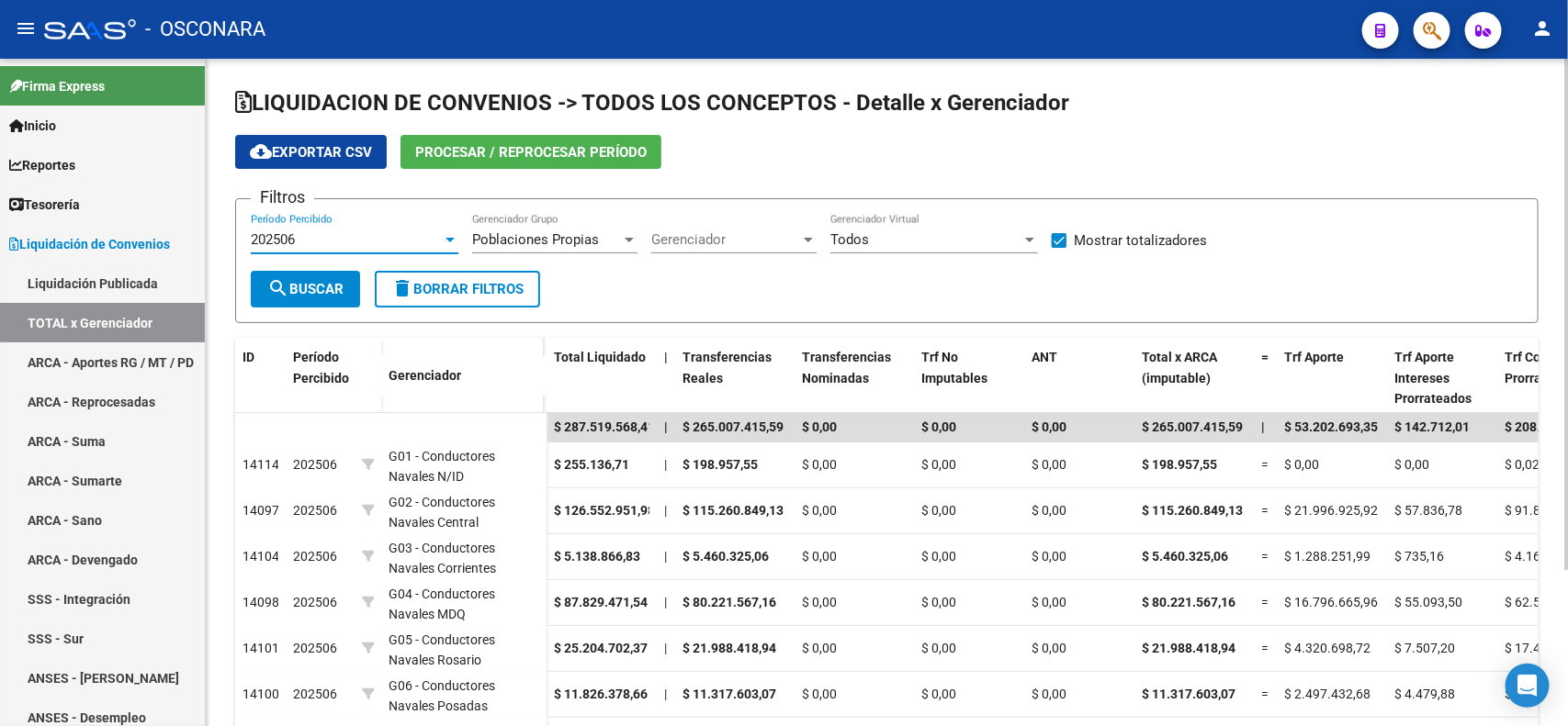
click at [308, 281] on span "search Buscar" at bounding box center [305, 289] width 77 height 17
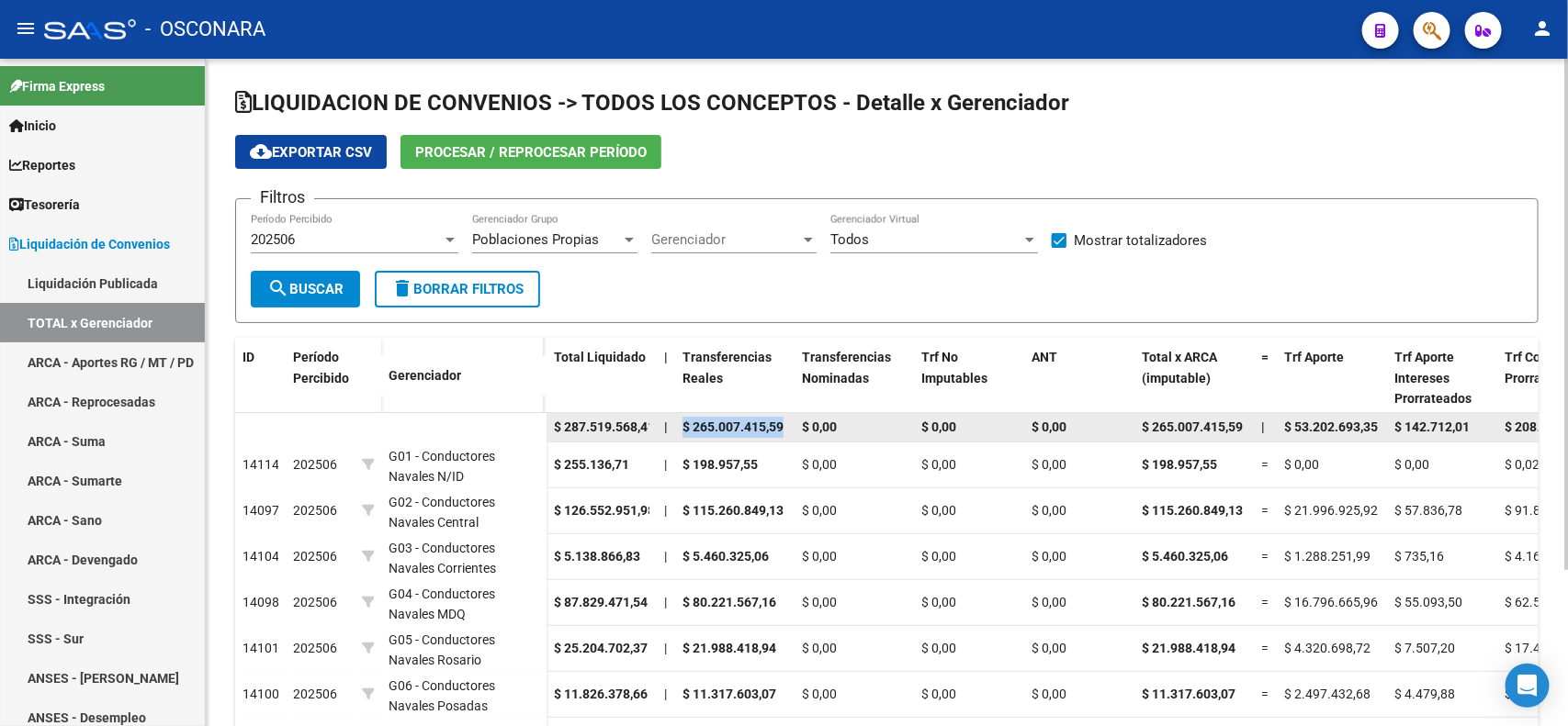
drag, startPoint x: 678, startPoint y: 420, endPoint x: 767, endPoint y: 422, distance: 89.0
click at [782, 418] on datatable-body-cell "$ 265.007.415,59" at bounding box center [734, 427] width 119 height 29
copy span "$ 265.007.415,59"
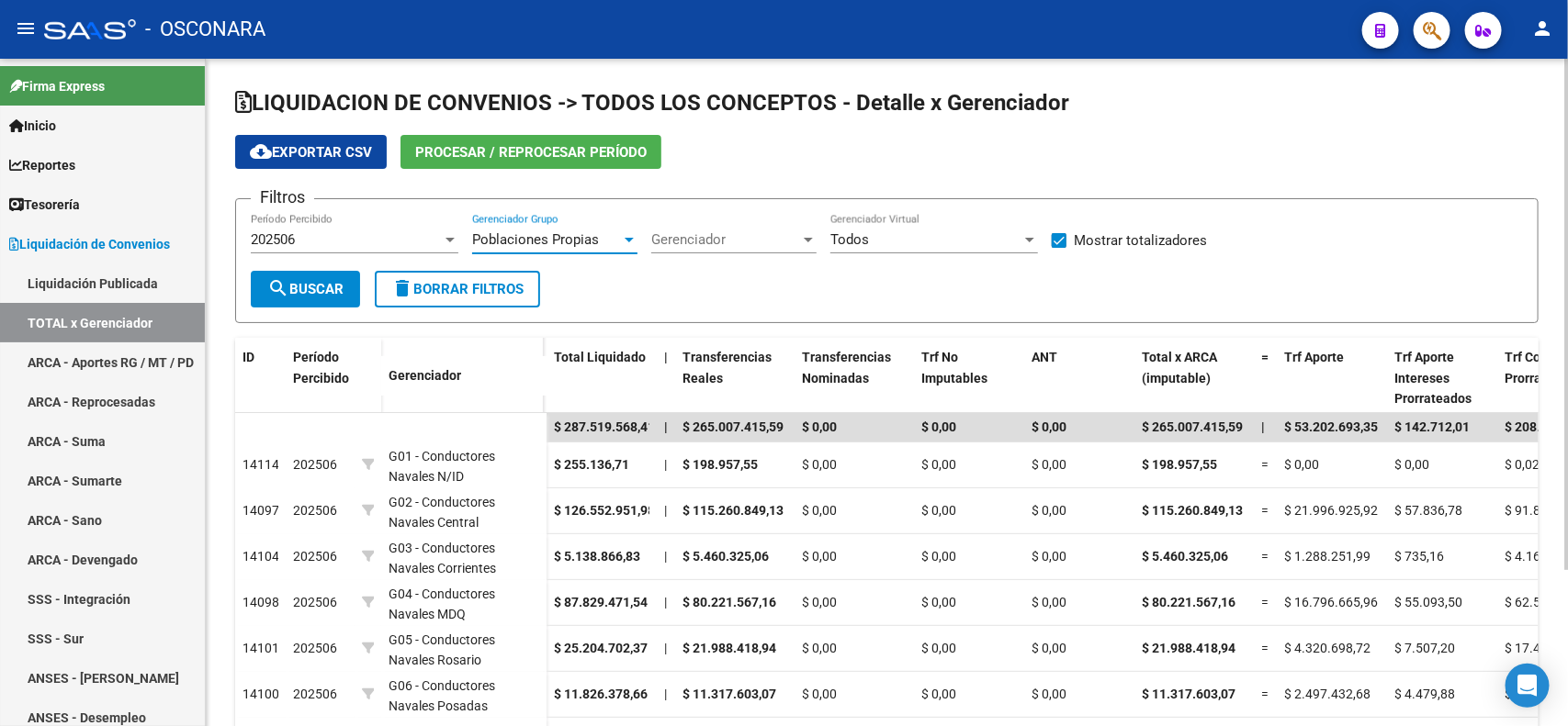
click at [570, 241] on span "Poblaciones Propias" at bounding box center [536, 239] width 127 height 17
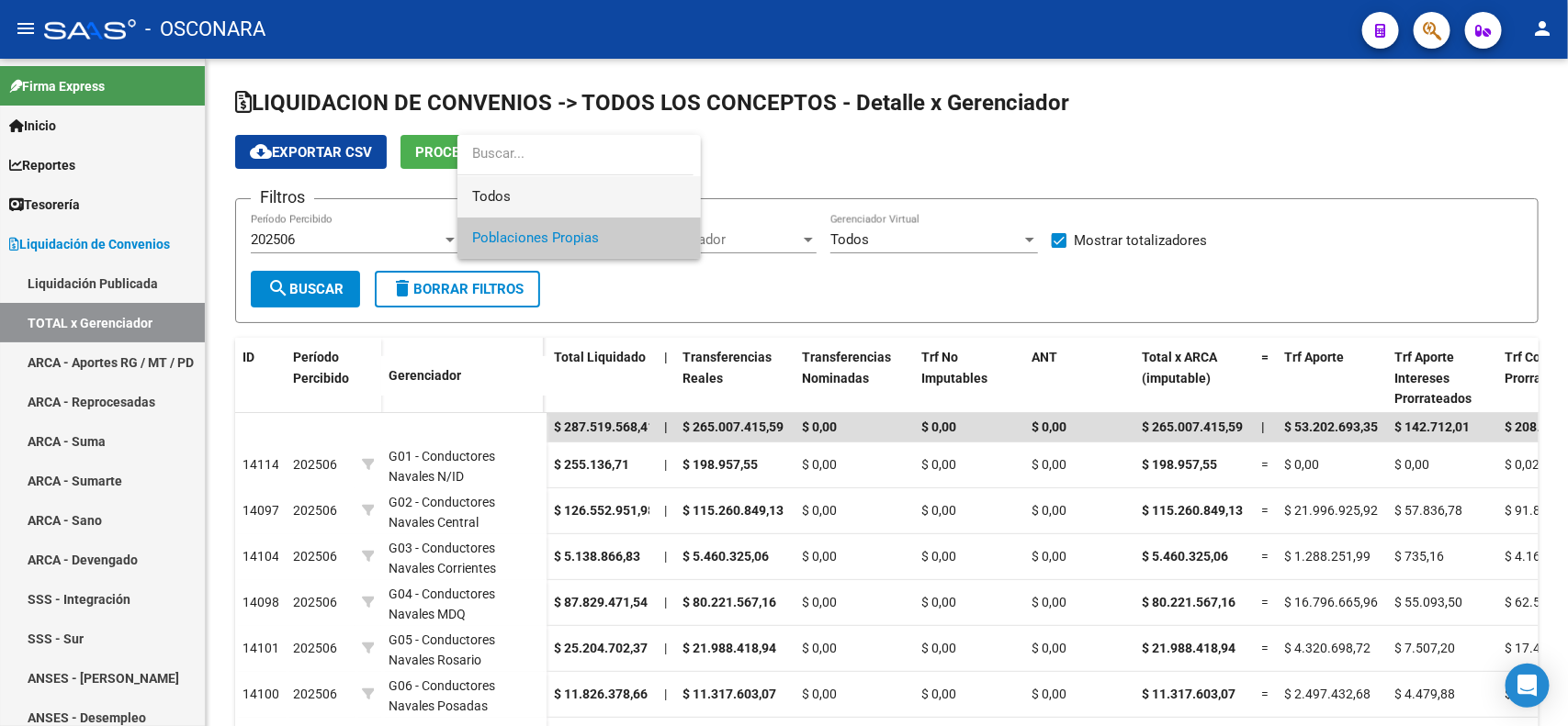
click at [555, 198] on span "Todos" at bounding box center [578, 197] width 214 height 42
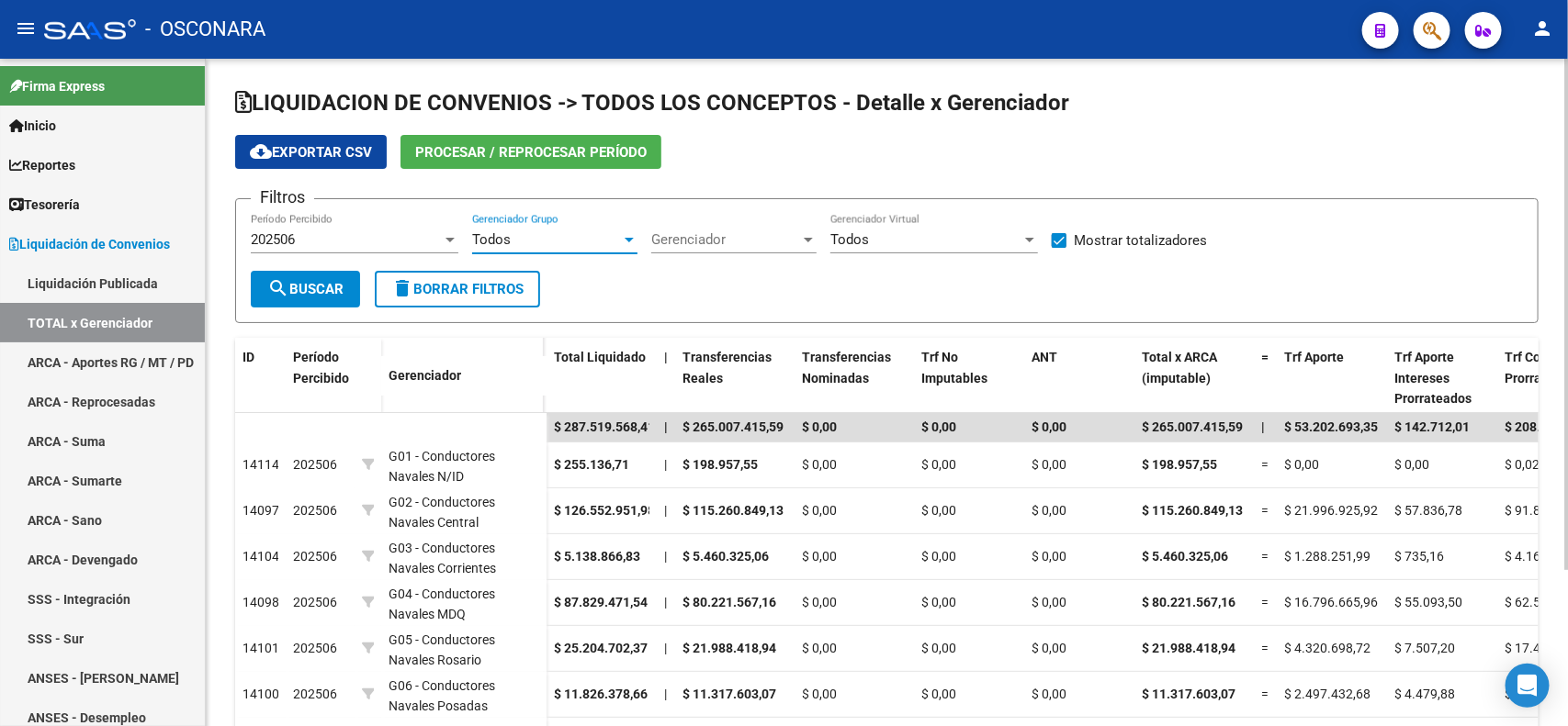
click at [305, 281] on span "search Buscar" at bounding box center [305, 289] width 77 height 17
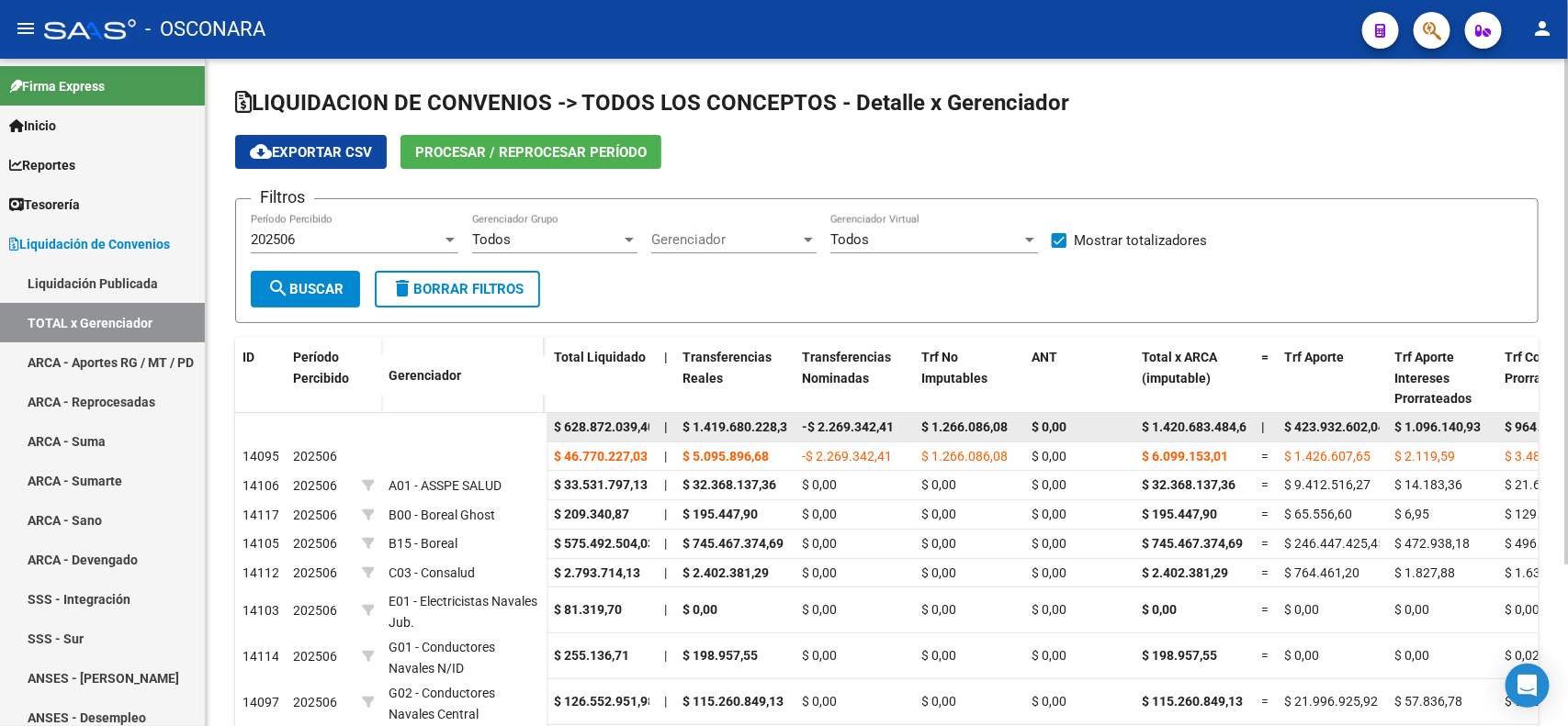
click at [787, 418] on datatable-body-cell "$ 1.419.680.228,34" at bounding box center [734, 427] width 119 height 29
drag, startPoint x: 786, startPoint y: 423, endPoint x: 654, endPoint y: 417, distance: 132.1
copy div "$ 628.872.039,40 | $ 1.419.680.228,3"
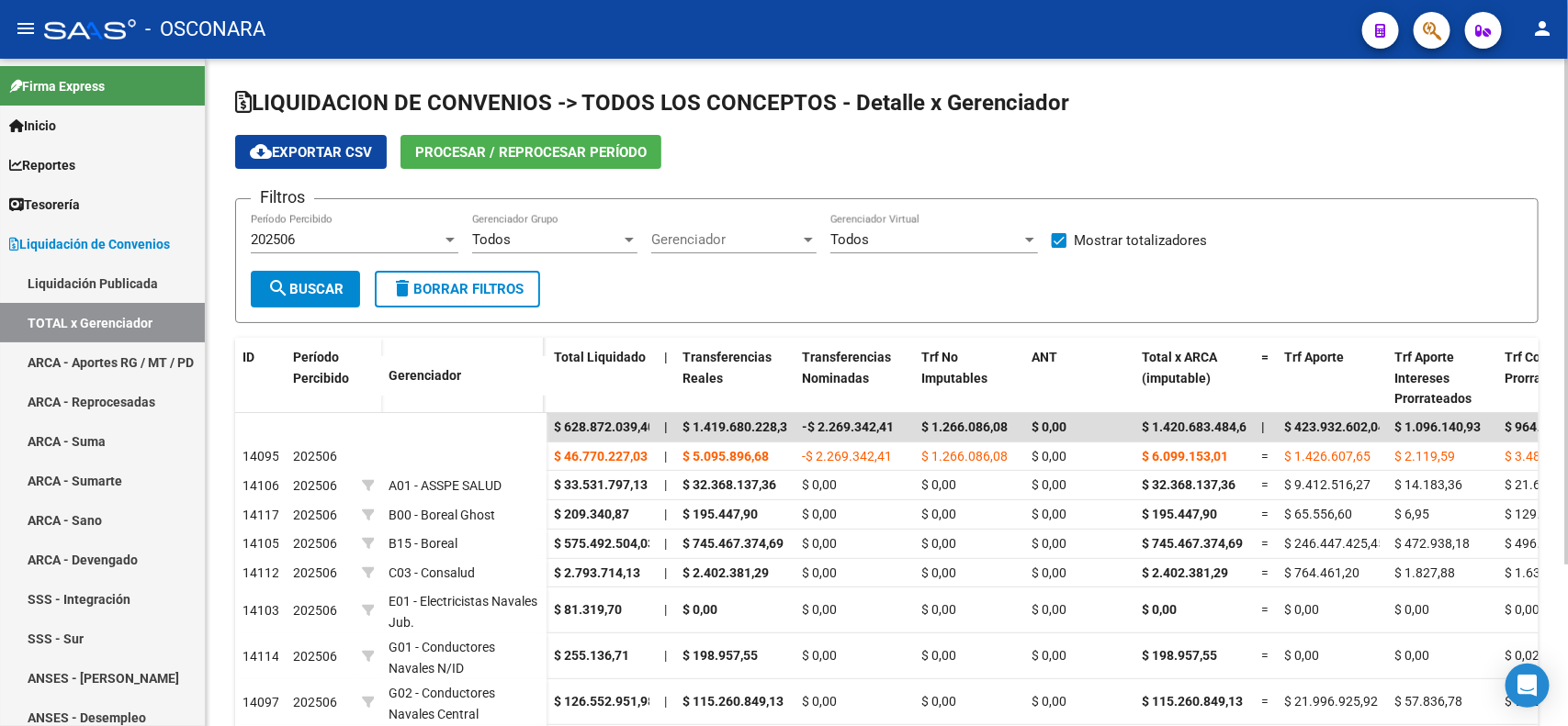
click at [1058, 291] on form "Filtros 202506 Período Percibido Todos Gerenciador Grupo Gerenciador Gerenciado…" at bounding box center [886, 261] width 1303 height 125
click at [990, 244] on div "Todos" at bounding box center [925, 239] width 191 height 17
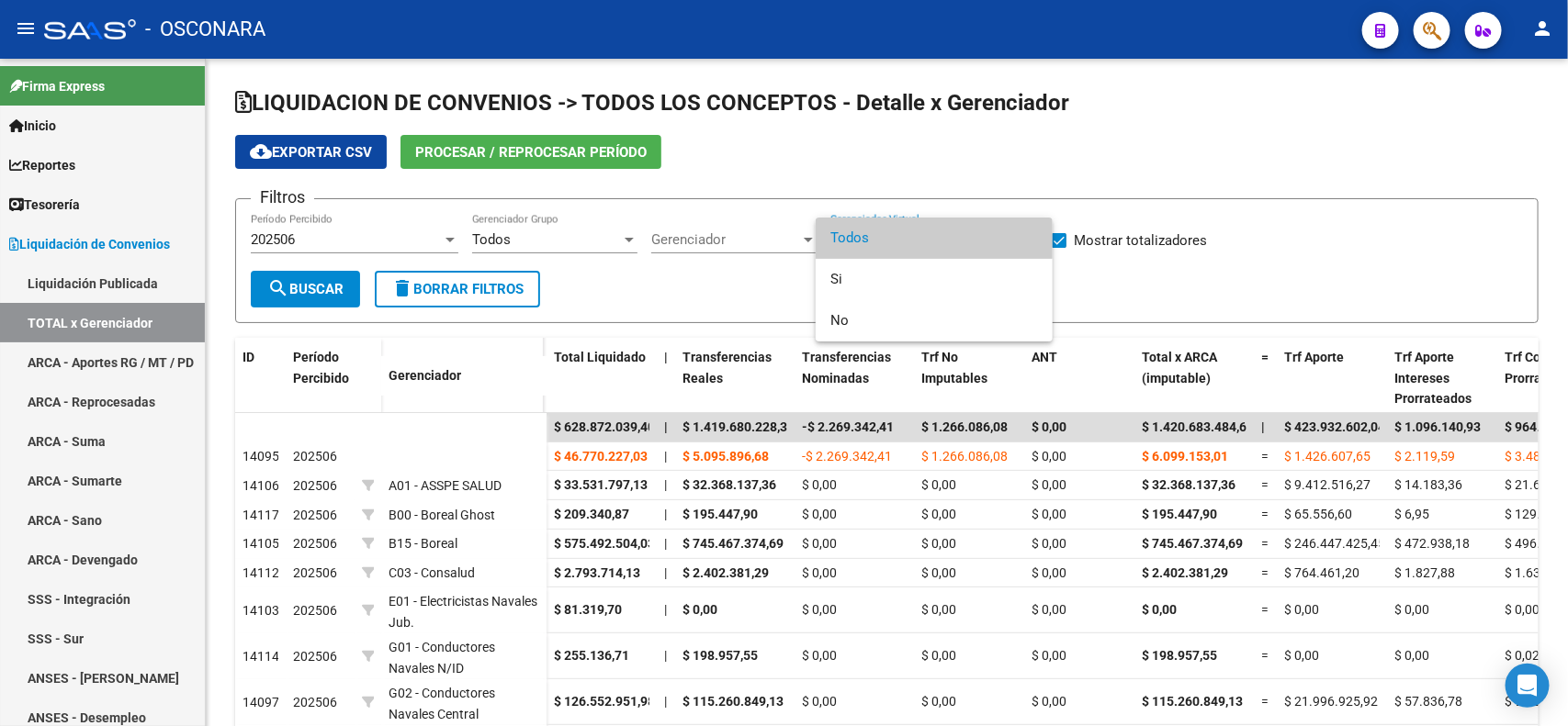
click at [1374, 165] on div at bounding box center [784, 363] width 1568 height 726
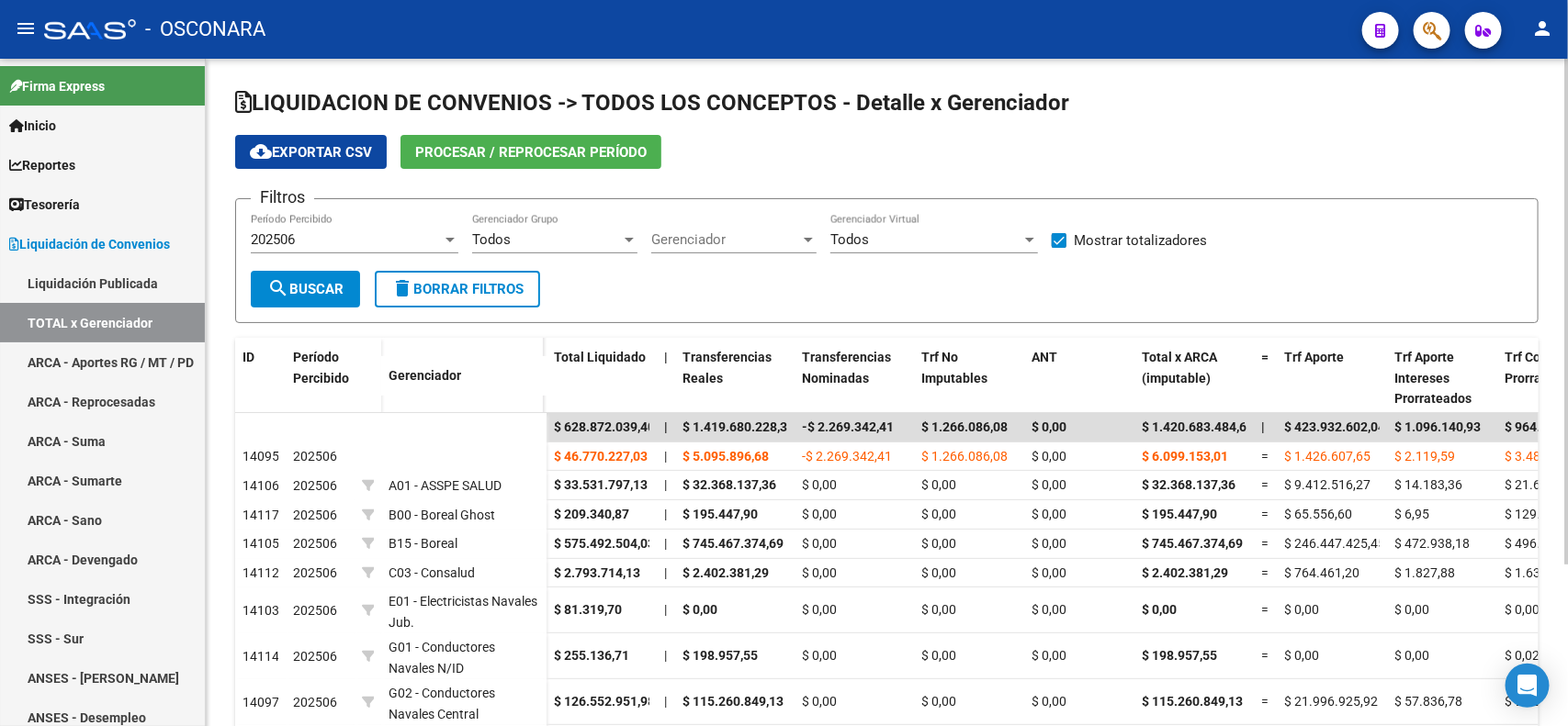
click at [529, 236] on div "Todos" at bounding box center [547, 239] width 149 height 17
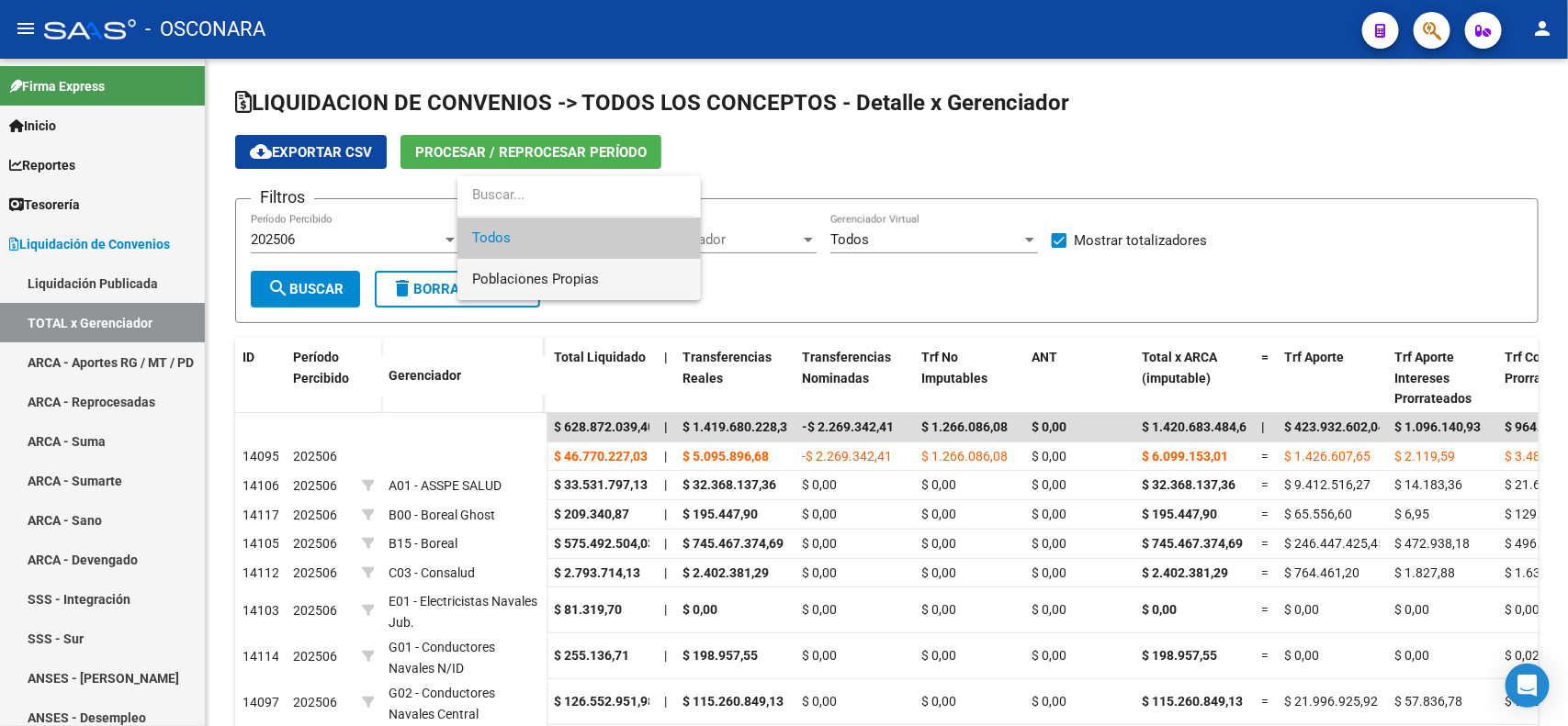
click at [538, 289] on span "Poblaciones Propias" at bounding box center [578, 280] width 214 height 42
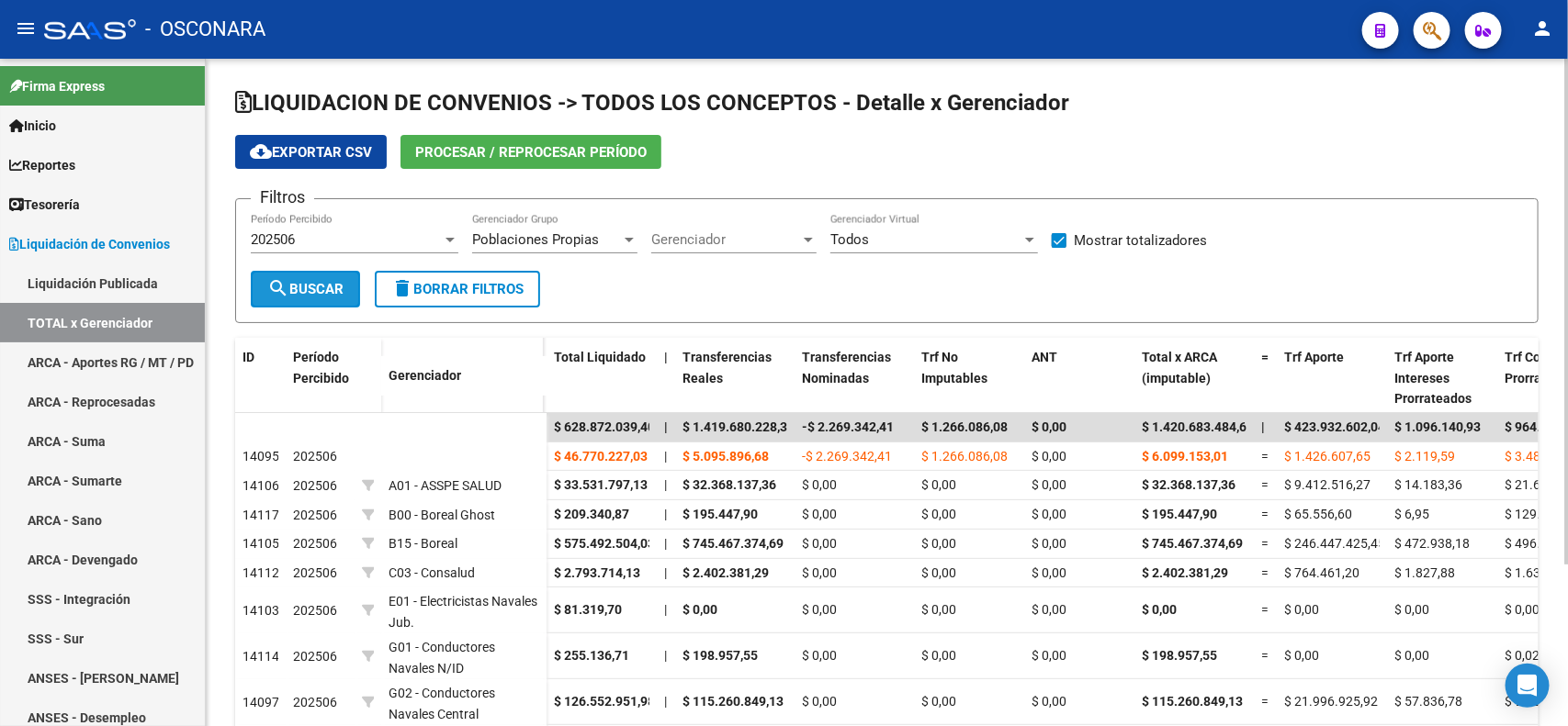
click at [305, 294] on span "search Buscar" at bounding box center [305, 289] width 77 height 17
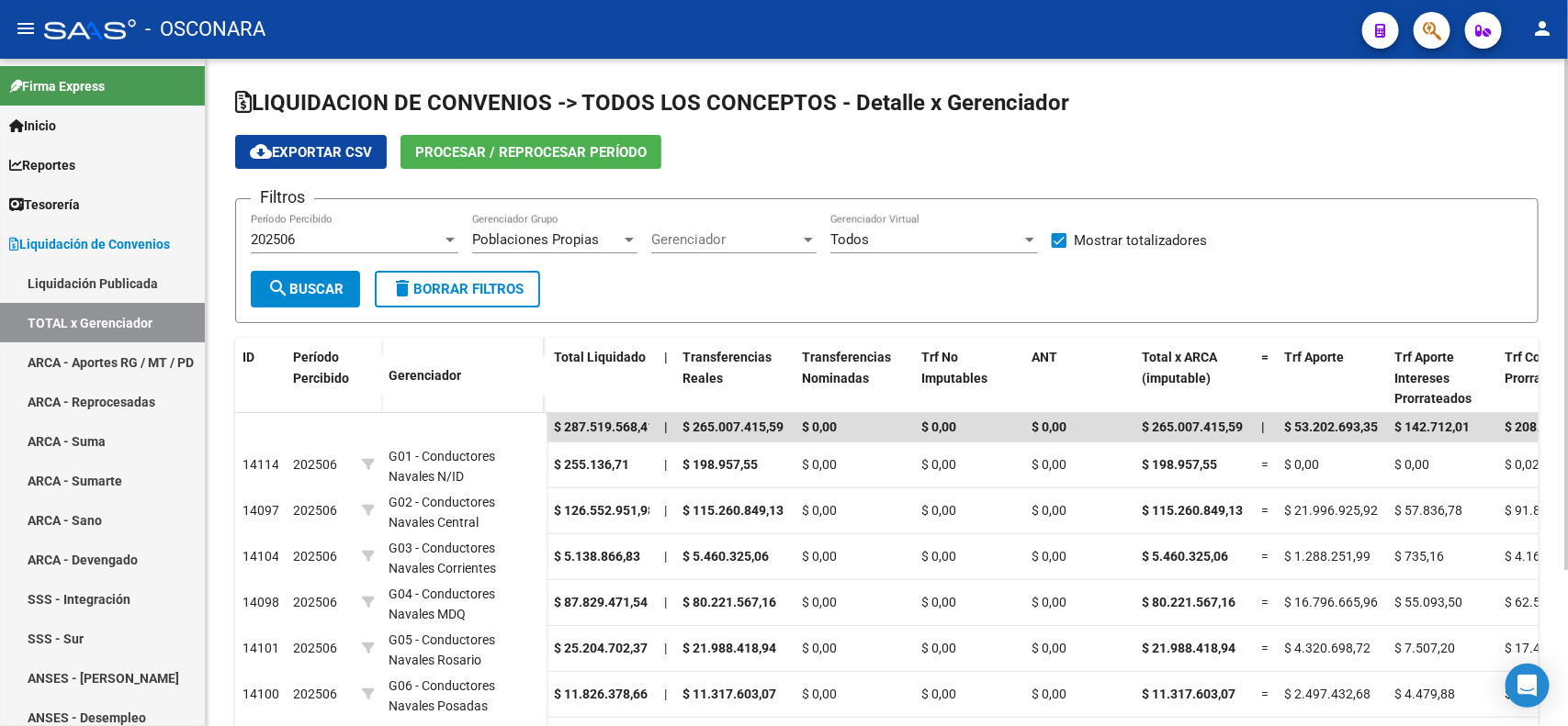
click at [886, 161] on div "cloud_download Exportar CSV Procesar / Reprocesar período" at bounding box center [886, 152] width 1303 height 34
click at [377, 248] on div "202506 Período Percibido" at bounding box center [354, 233] width 208 height 40
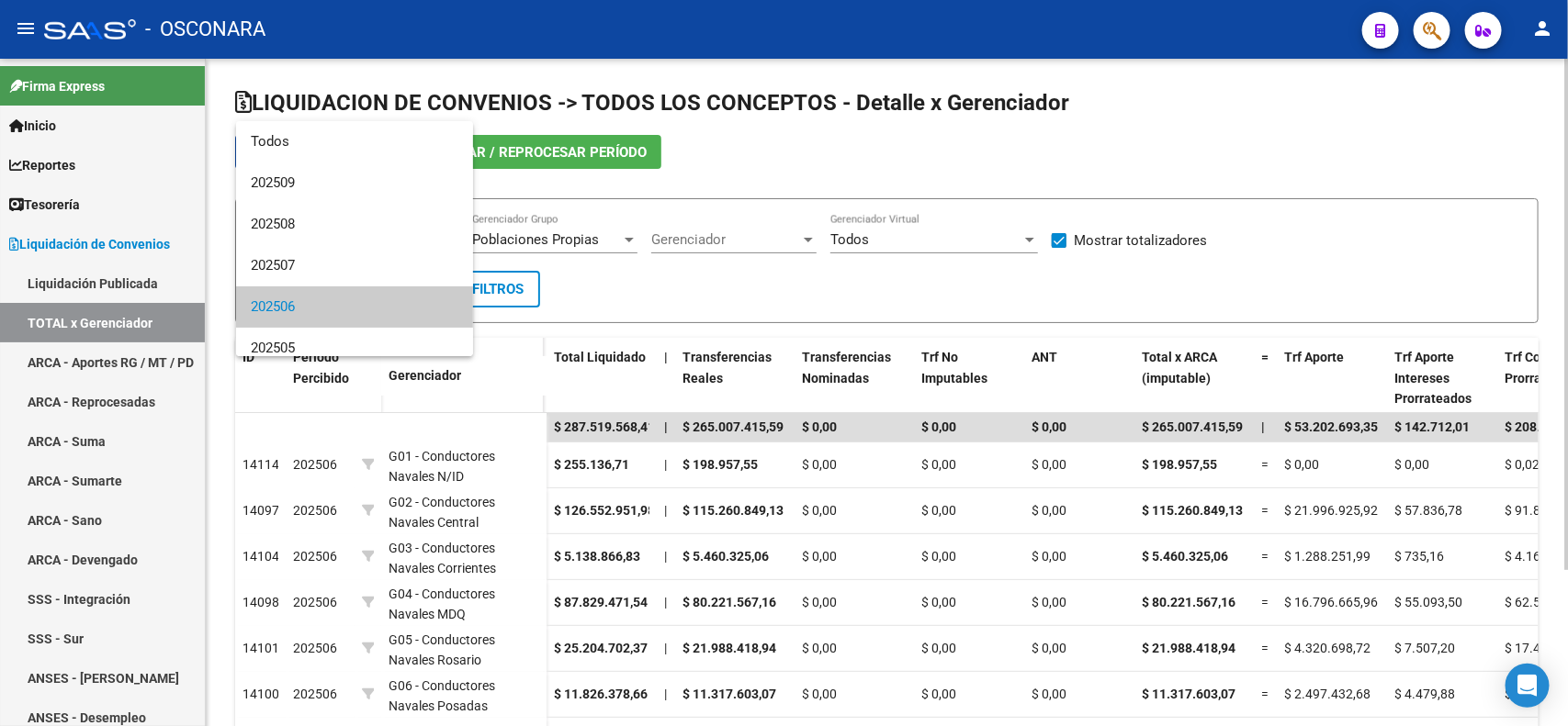
scroll to position [69, 0]
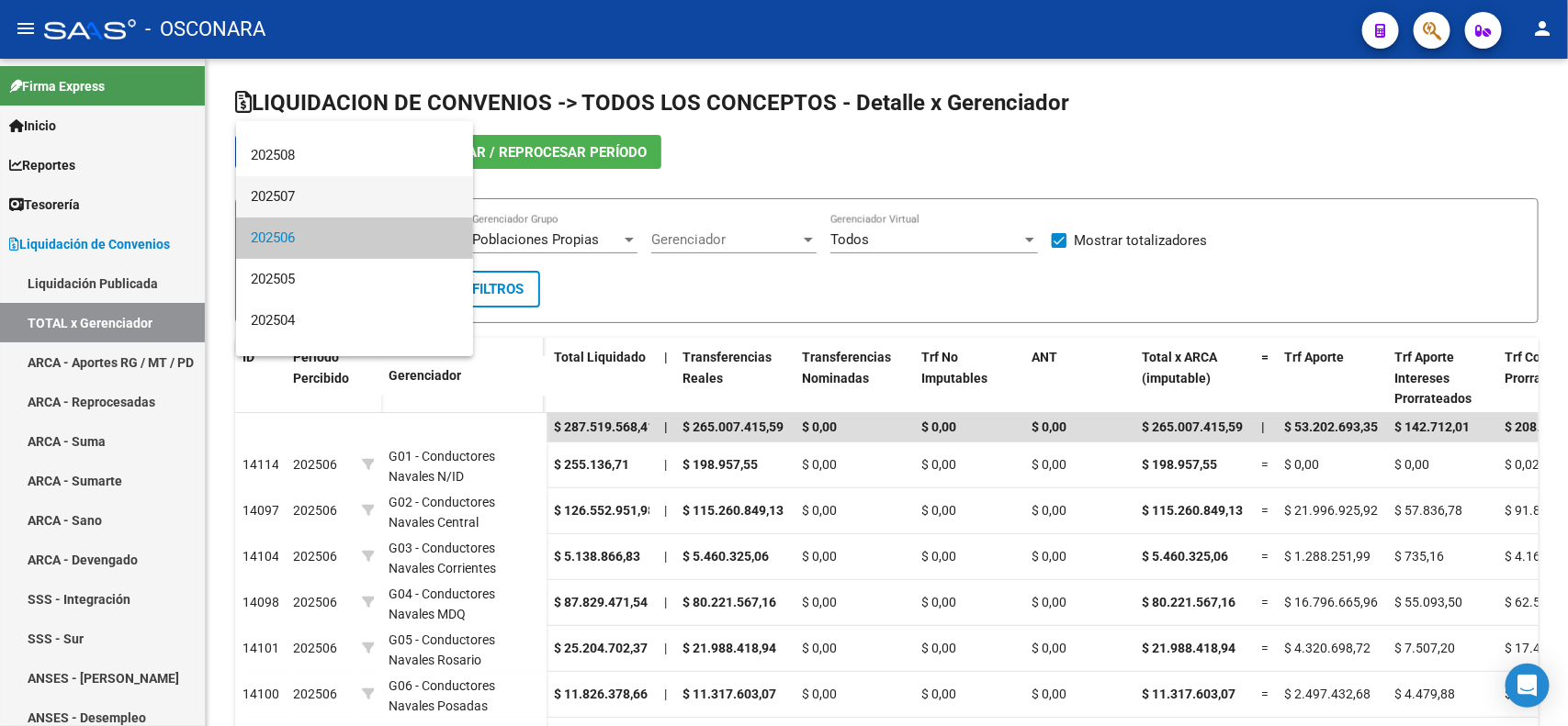
click at [372, 203] on span "202507" at bounding box center [354, 197] width 208 height 42
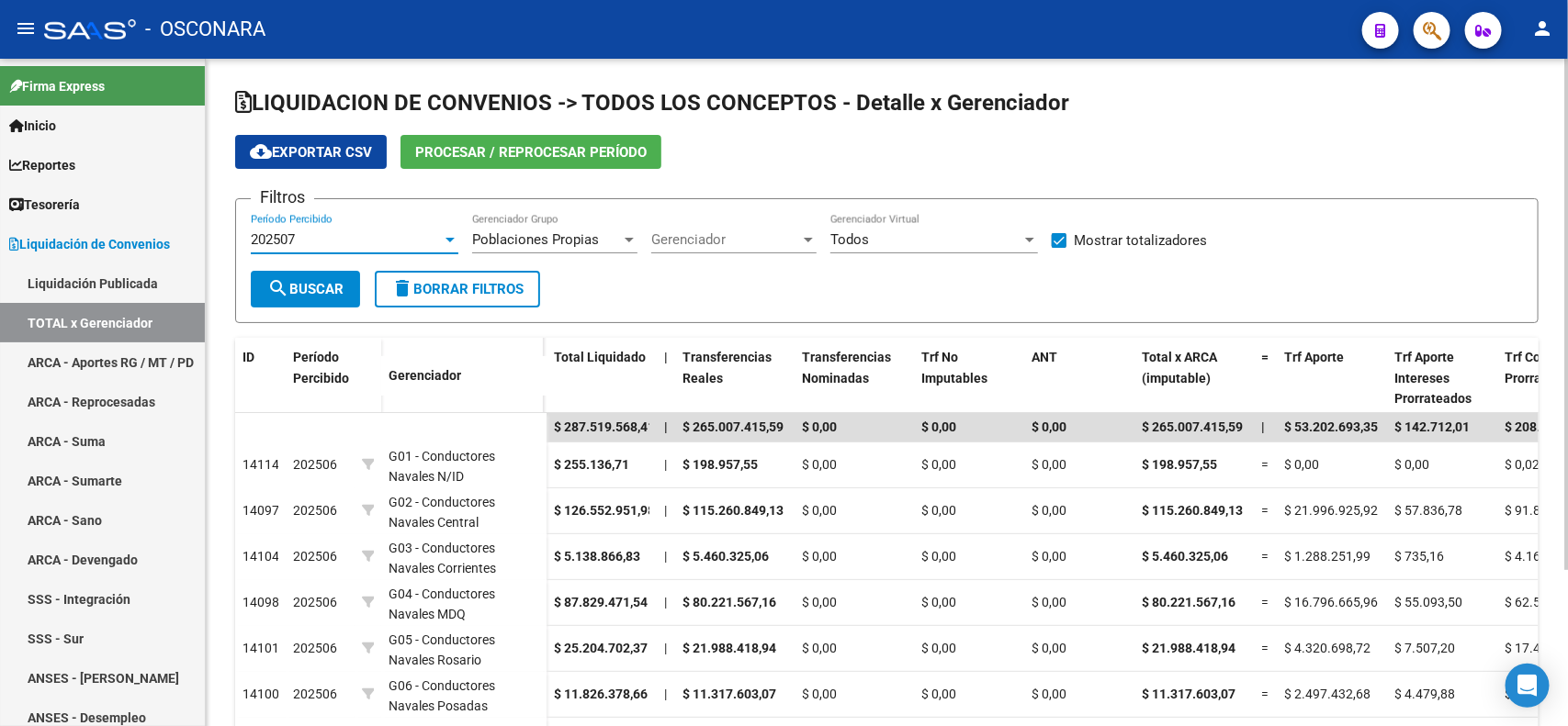
click at [309, 290] on span "search Buscar" at bounding box center [305, 289] width 77 height 17
click at [360, 231] on div "202507" at bounding box center [346, 239] width 191 height 17
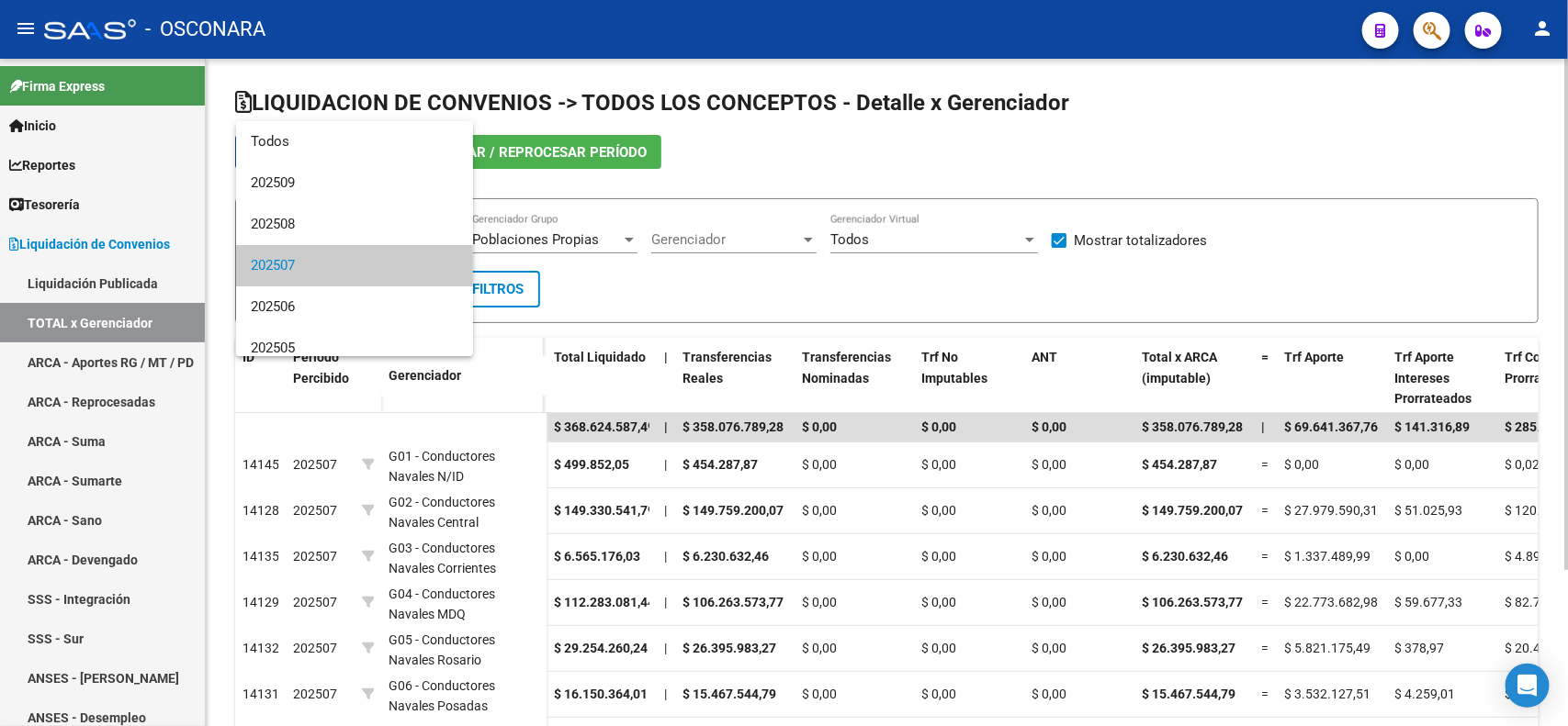
scroll to position [28, 0]
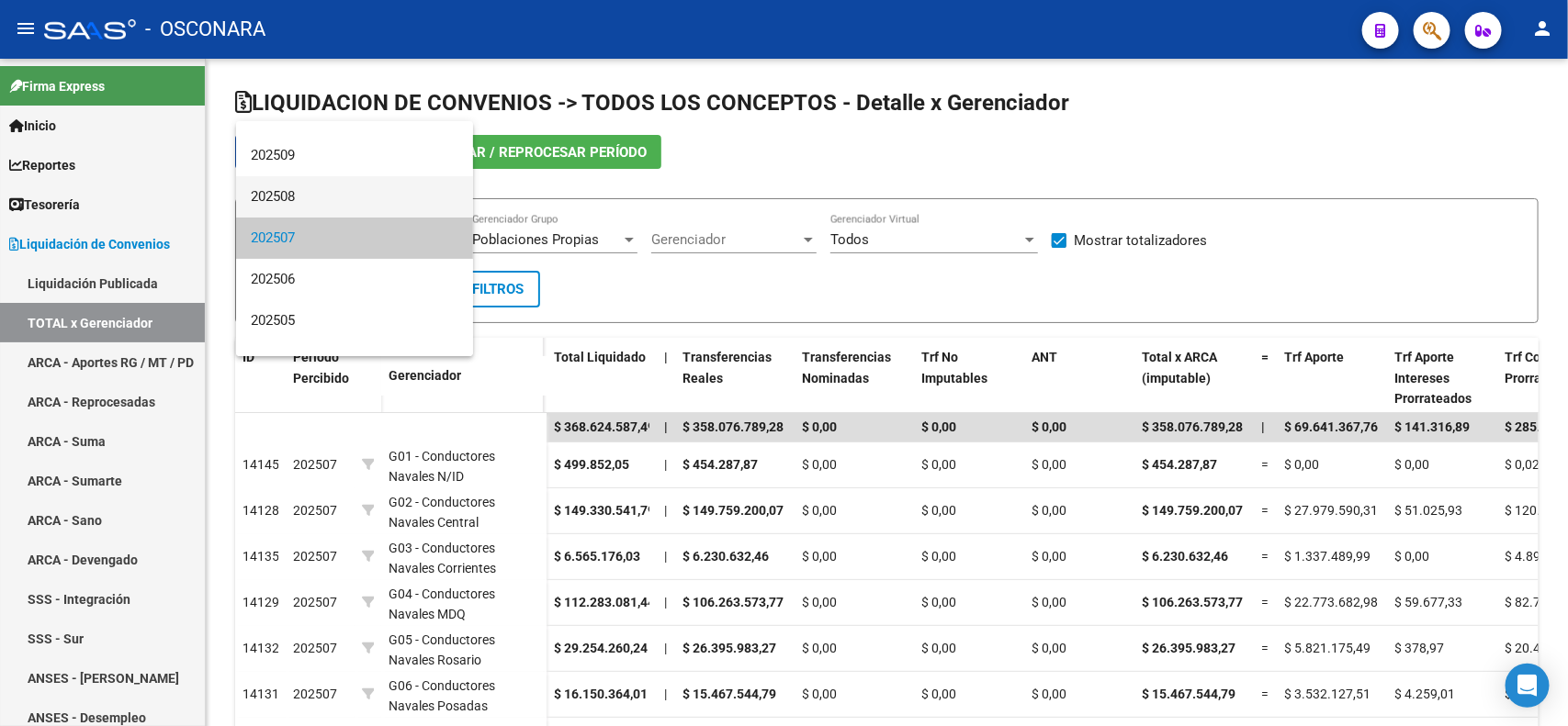
click at [360, 199] on span "202508" at bounding box center [354, 197] width 208 height 42
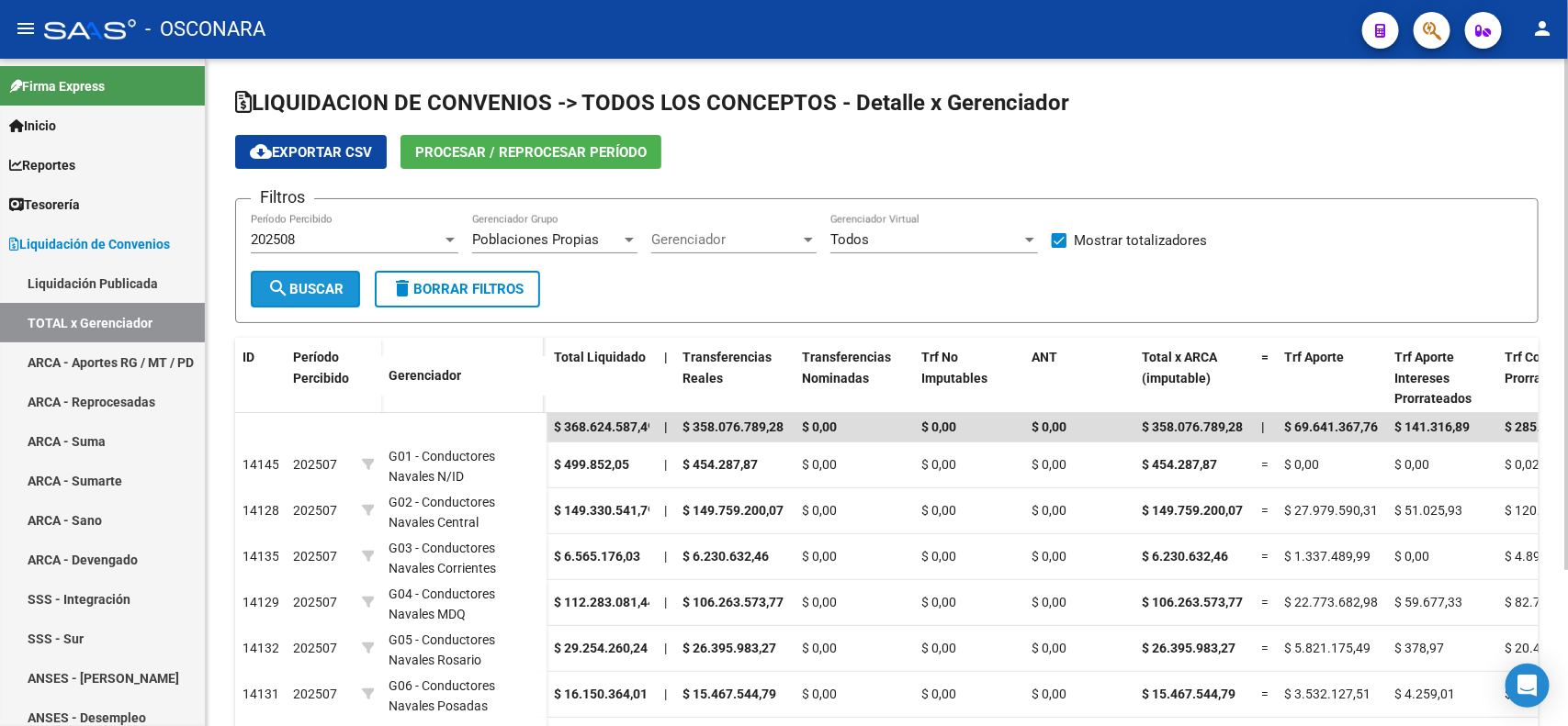
click at [294, 285] on span "search Buscar" at bounding box center [305, 289] width 77 height 17
